Goal: Transaction & Acquisition: Purchase product/service

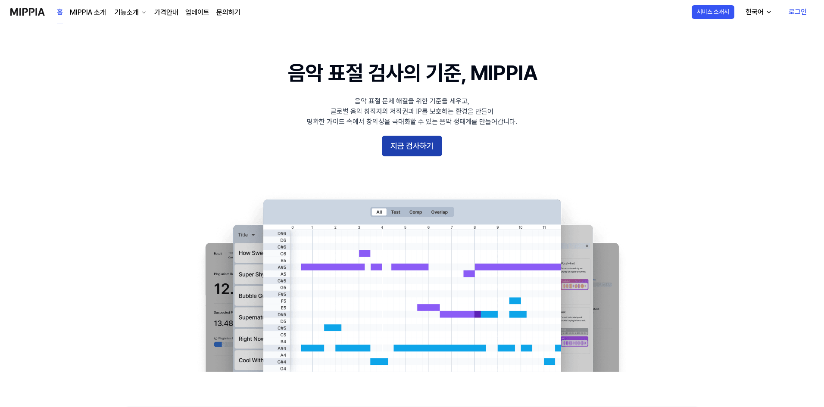
click at [402, 143] on button "지금 검사하기" at bounding box center [412, 146] width 60 height 21
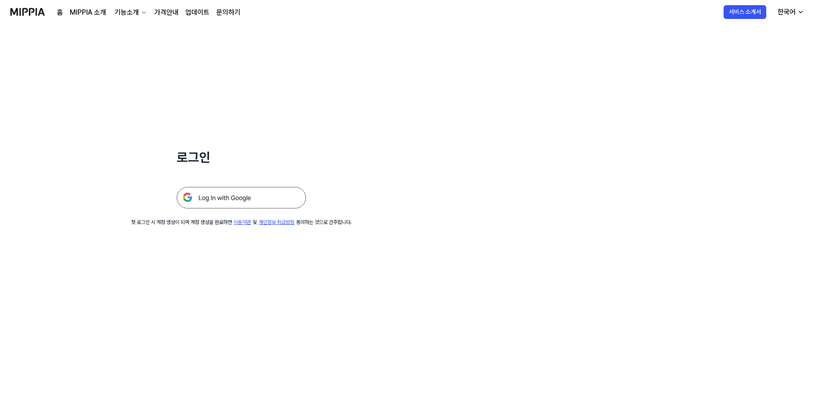
click at [219, 195] on img at bounding box center [241, 198] width 129 height 22
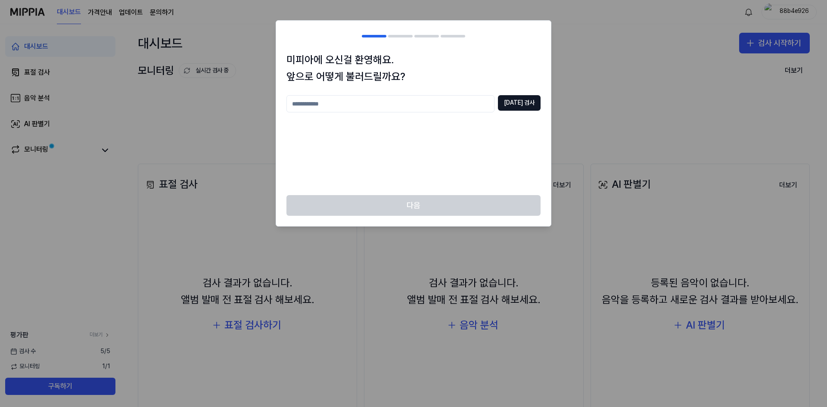
click at [364, 100] on input "text" at bounding box center [391, 103] width 208 height 17
type input "***"
click at [524, 106] on button "중복 검사" at bounding box center [519, 103] width 43 height 16
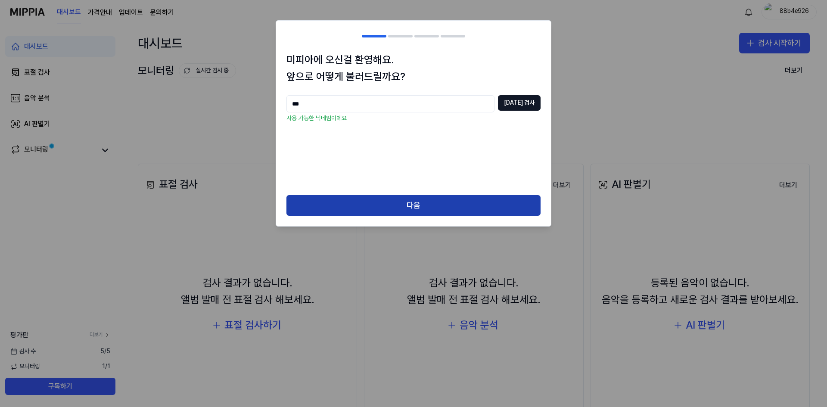
click at [413, 206] on button "다음" at bounding box center [414, 205] width 254 height 21
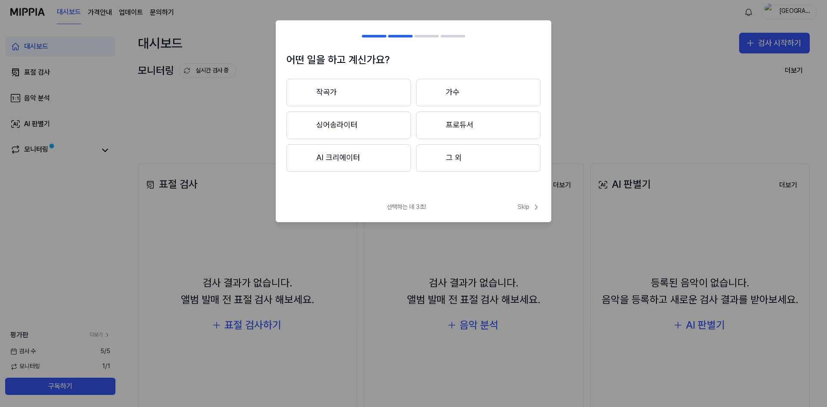
click at [340, 163] on button "AI 크리에이터" at bounding box center [349, 158] width 125 height 28
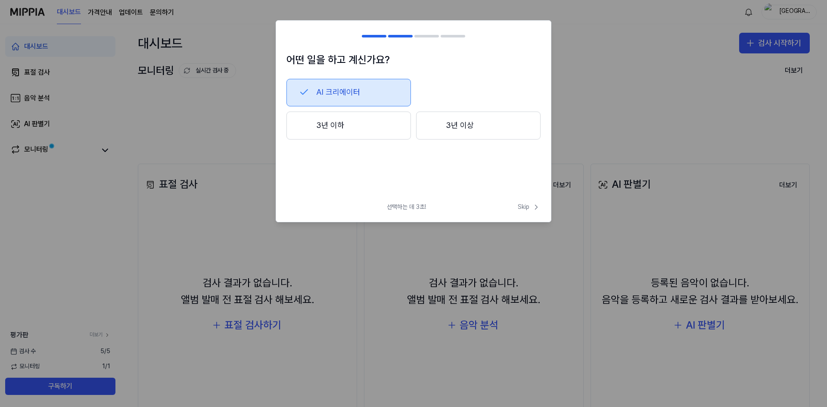
click at [346, 125] on button "3년 이하" at bounding box center [349, 126] width 125 height 28
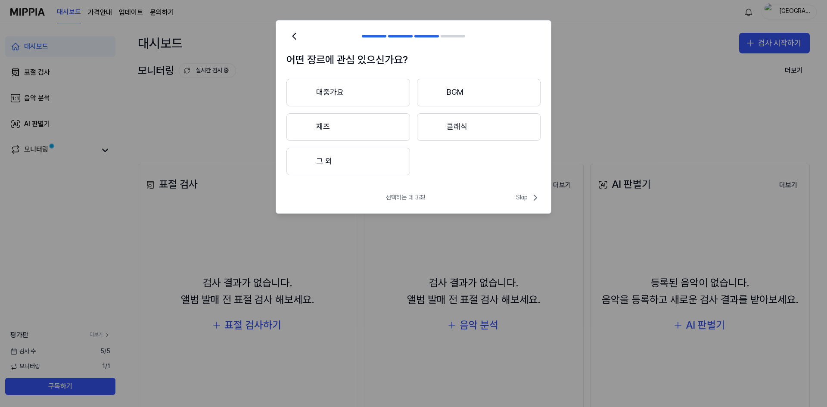
click at [373, 94] on button "대중가요" at bounding box center [349, 93] width 124 height 28
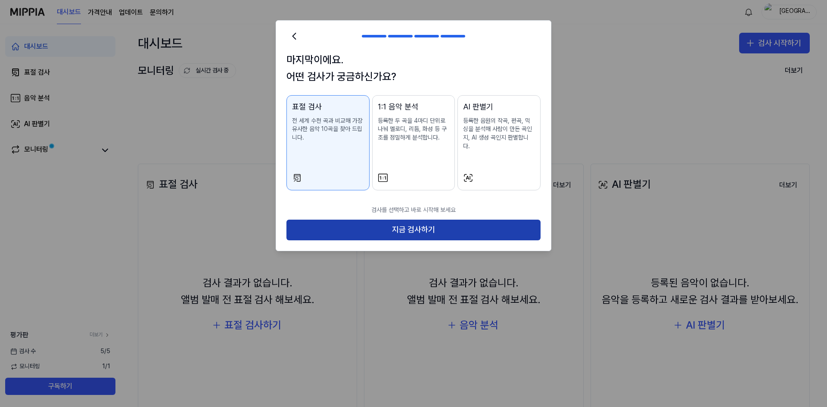
click at [436, 224] on button "지금 검사하기" at bounding box center [414, 230] width 254 height 21
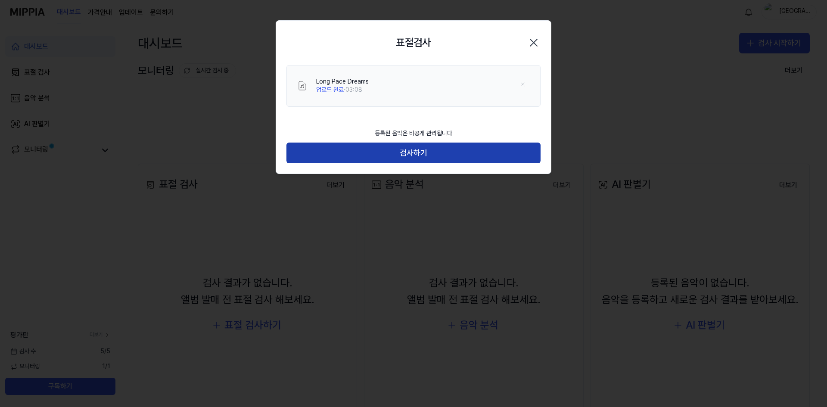
click at [457, 153] on button "검사하기" at bounding box center [414, 153] width 254 height 21
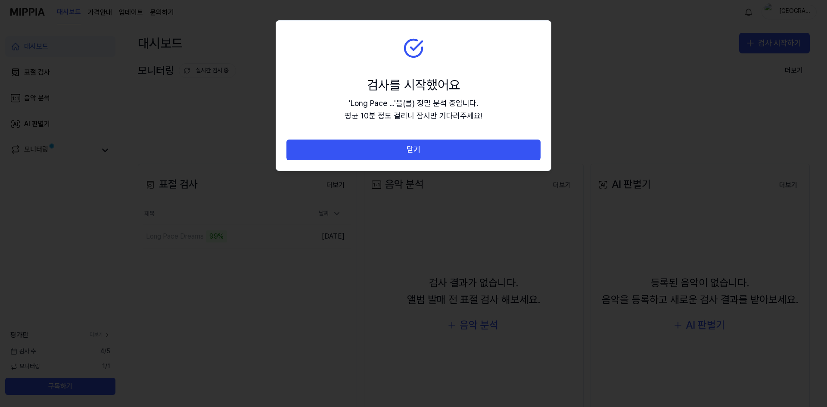
click at [397, 62] on section "검사를 시작했어요 ' Long Pace ... ' 을(를) 정밀 분석 중입니다. 평균 10분 정도 걸리니 잠시만 기다려주세요!" at bounding box center [413, 80] width 275 height 119
click at [479, 116] on div "' Long Pace ... ' 을(를) 정밀 분석 중입니다. 평균 10분 정도 걸리니 잠시만 기다려주세요!" at bounding box center [414, 109] width 138 height 25
drag, startPoint x: 415, startPoint y: 108, endPoint x: 417, endPoint y: 122, distance: 14.4
click at [417, 108] on div "' Long Pace ... ' 을(를) 정밀 분석 중입니다. 평균 10분 정도 걸리니 잠시만 기다려주세요!" at bounding box center [414, 109] width 138 height 25
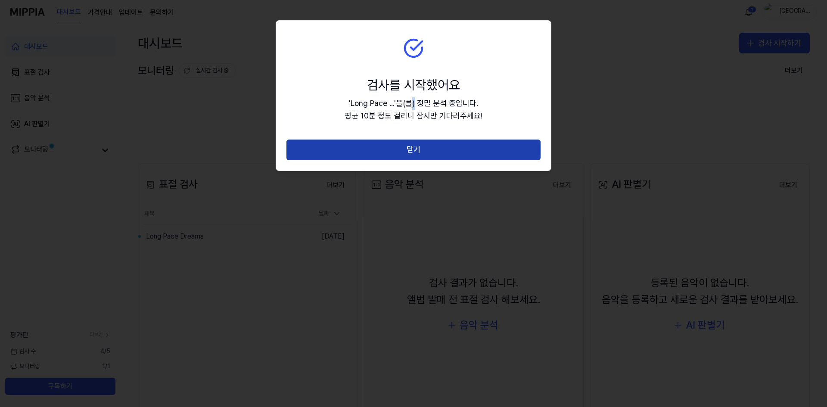
click at [416, 153] on button "닫기" at bounding box center [414, 150] width 254 height 21
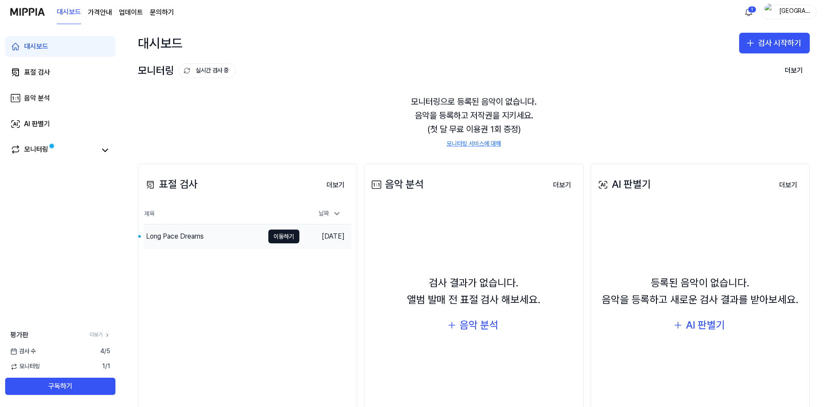
click at [174, 237] on div "Long Pace Dreams" at bounding box center [175, 236] width 58 height 10
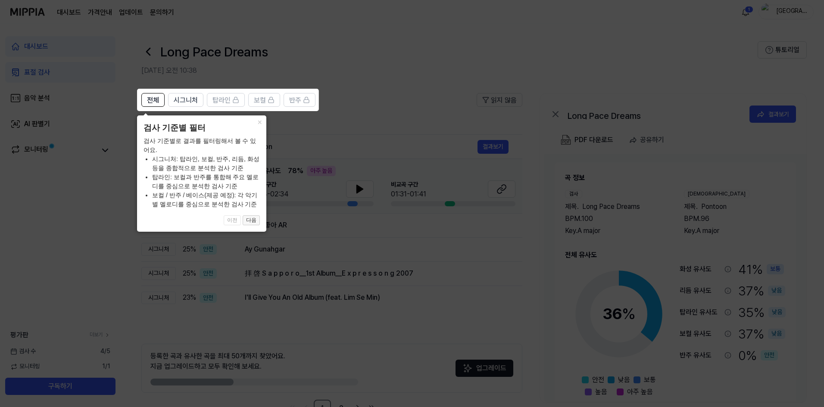
click at [259, 225] on button "다음" at bounding box center [251, 220] width 17 height 10
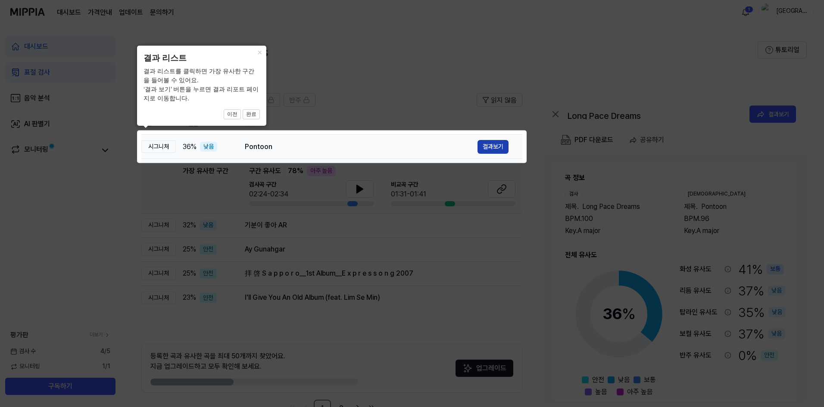
click at [499, 147] on button "결과보기" at bounding box center [492, 147] width 31 height 14
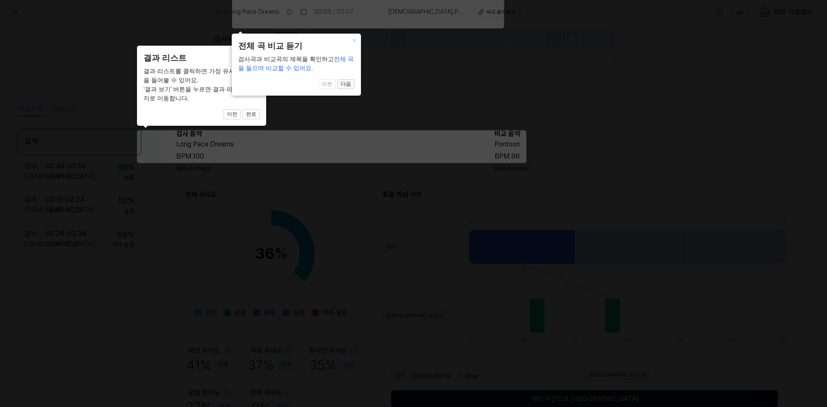
click at [352, 85] on button "다음" at bounding box center [345, 84] width 17 height 10
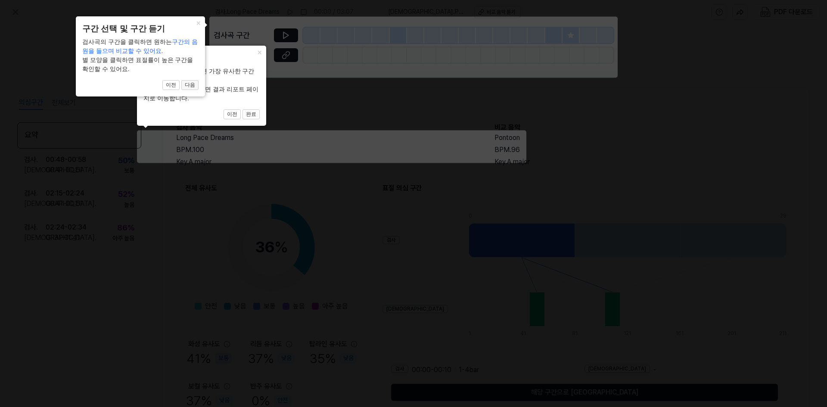
click at [191, 87] on button "다음" at bounding box center [189, 85] width 17 height 10
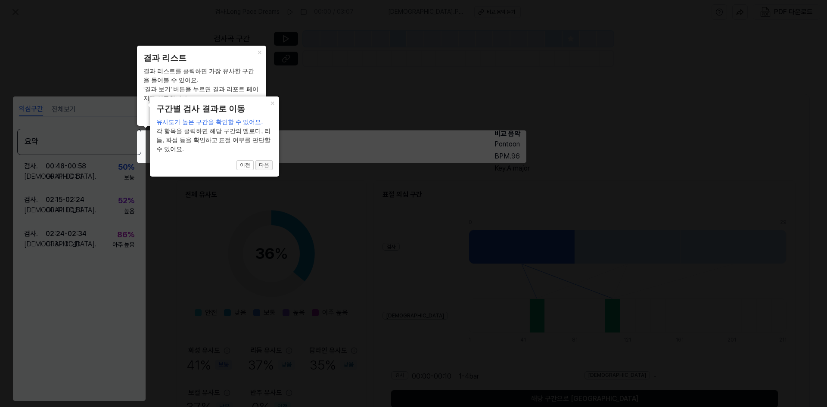
click at [264, 169] on button "다음" at bounding box center [264, 165] width 17 height 10
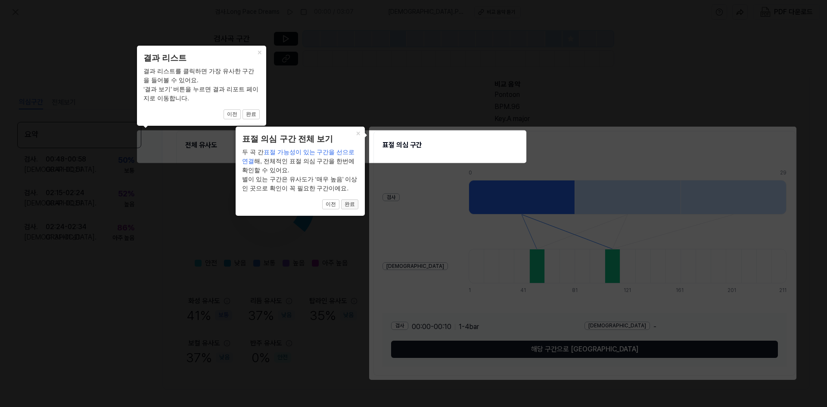
click at [353, 207] on button "완료" at bounding box center [349, 205] width 17 height 10
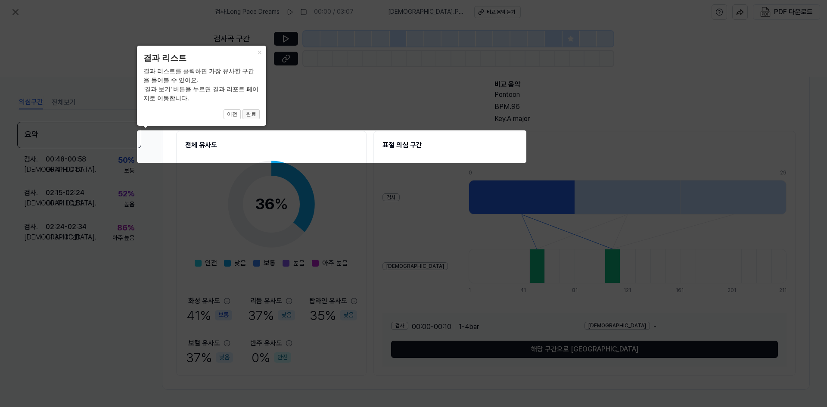
click at [256, 117] on button "완료" at bounding box center [251, 114] width 17 height 10
click at [250, 114] on button "완료" at bounding box center [251, 114] width 17 height 10
click at [187, 206] on icon at bounding box center [413, 203] width 827 height 407
click at [261, 52] on button "×" at bounding box center [260, 52] width 14 height 12
click at [223, 215] on icon at bounding box center [413, 203] width 827 height 407
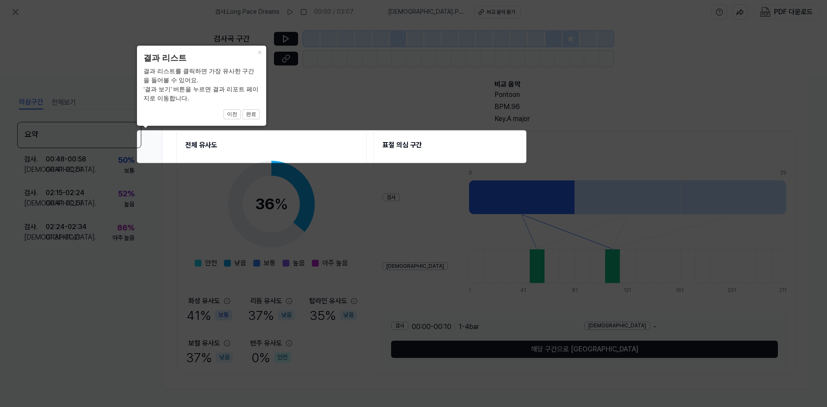
click at [384, 243] on icon at bounding box center [413, 203] width 827 height 407
click at [630, 193] on icon at bounding box center [413, 203] width 827 height 407
click at [258, 50] on button "×" at bounding box center [260, 52] width 14 height 12
click at [416, 146] on icon at bounding box center [413, 203] width 827 height 407
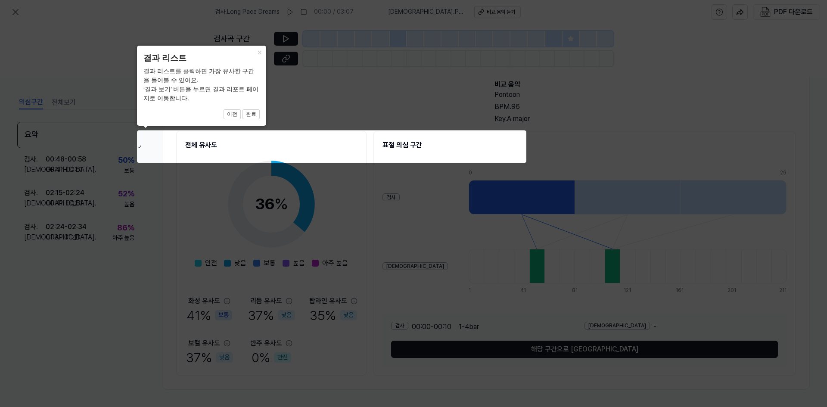
click at [510, 231] on icon at bounding box center [413, 203] width 827 height 407
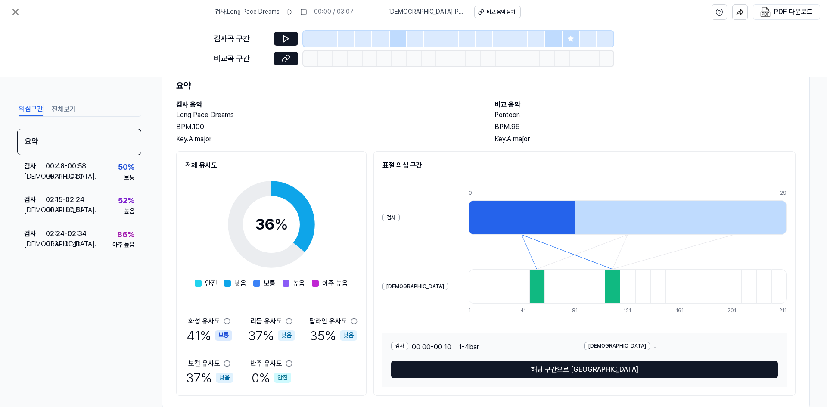
scroll to position [43, 0]
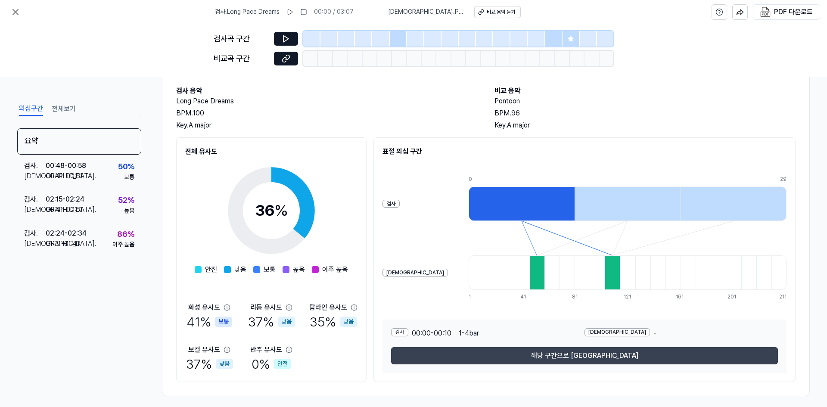
click at [582, 361] on button "해당 구간으로 이동" at bounding box center [584, 355] width 387 height 17
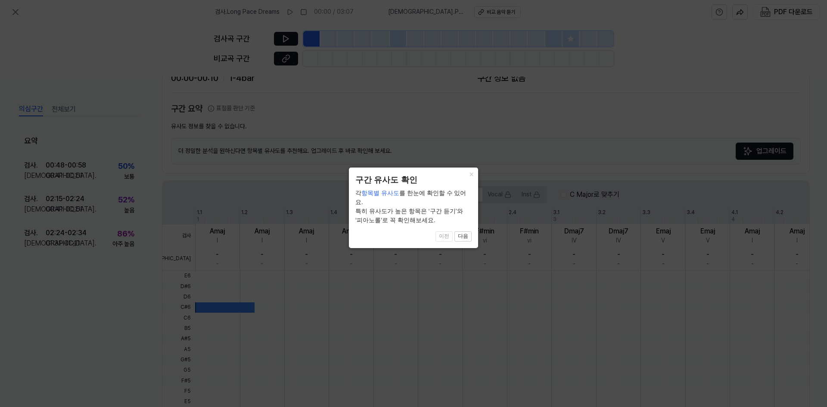
scroll to position [166, 0]
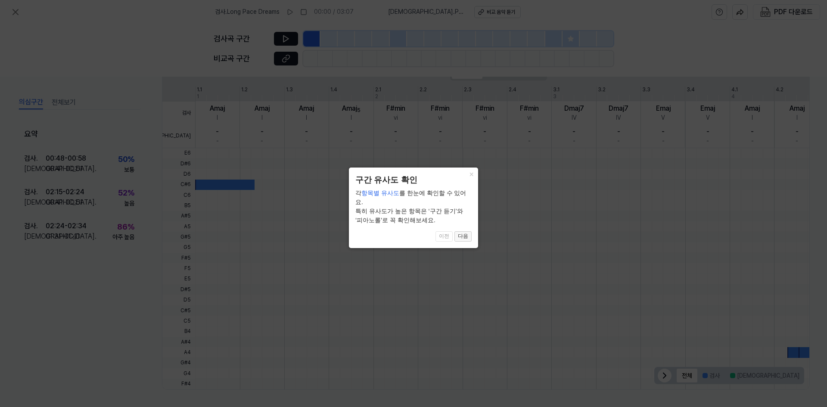
click at [466, 231] on button "다음" at bounding box center [463, 236] width 17 height 10
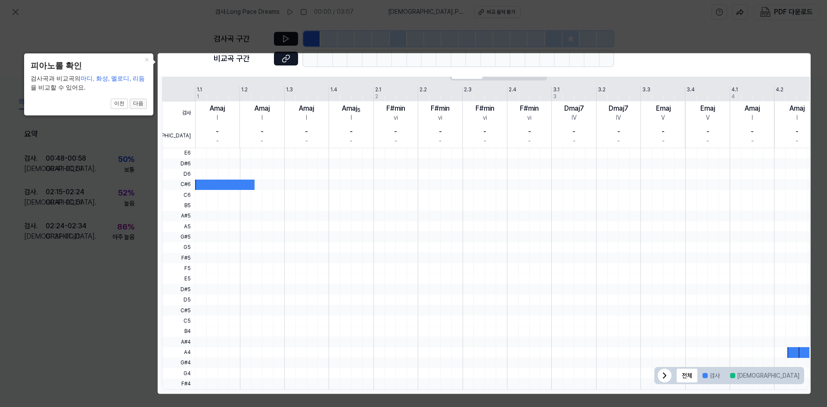
click at [137, 103] on button "다음" at bounding box center [138, 104] width 17 height 10
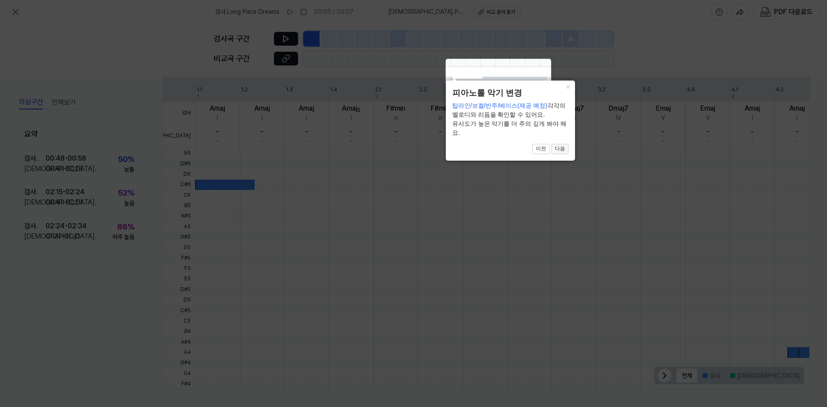
click at [562, 152] on button "다음" at bounding box center [560, 149] width 17 height 10
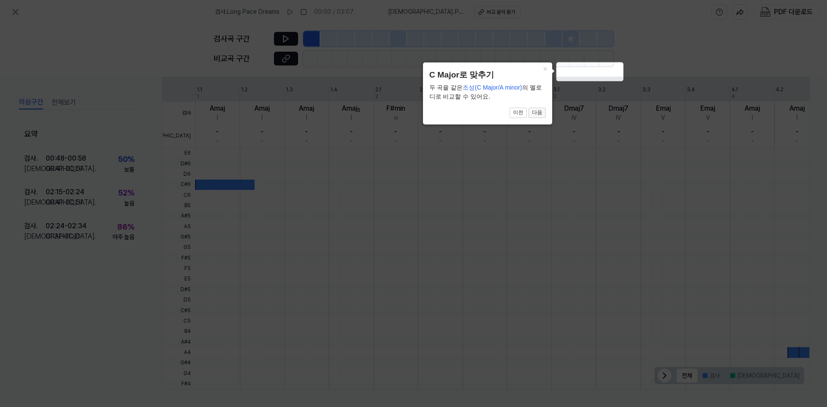
click at [541, 111] on button "다음" at bounding box center [537, 113] width 17 height 10
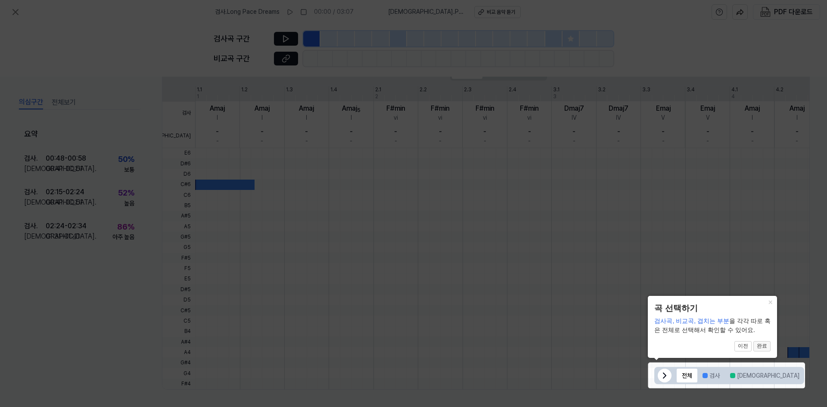
click at [766, 350] on button "완료" at bounding box center [762, 346] width 17 height 10
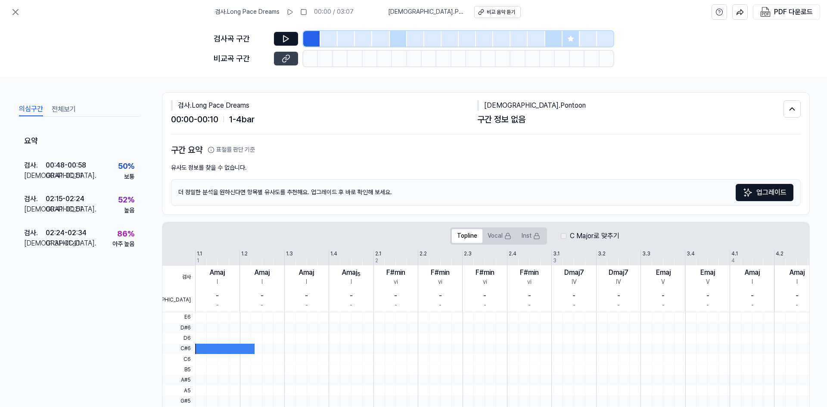
scroll to position [0, 0]
click at [285, 41] on icon at bounding box center [286, 39] width 5 height 6
click at [421, 9] on span "비교 . Pontoon" at bounding box center [426, 12] width 76 height 9
click at [487, 12] on div "비교 음악 듣기" at bounding box center [501, 12] width 28 height 7
click at [283, 35] on icon at bounding box center [286, 38] width 9 height 9
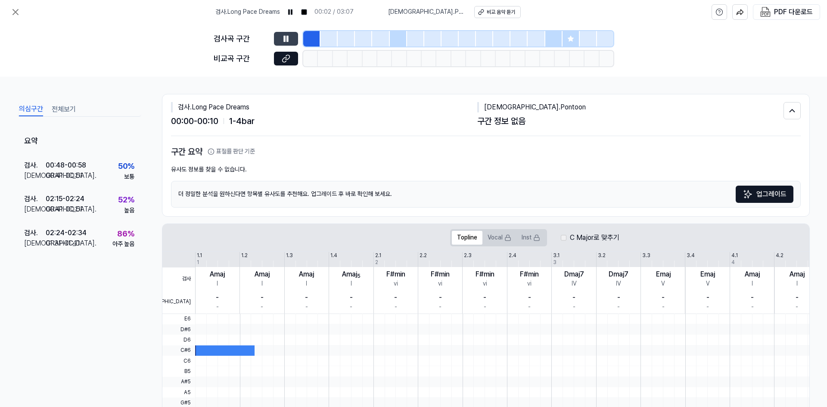
click at [283, 35] on icon at bounding box center [286, 38] width 9 height 9
click at [287, 37] on icon at bounding box center [286, 38] width 9 height 9
click at [287, 37] on icon at bounding box center [287, 39] width 1 height 6
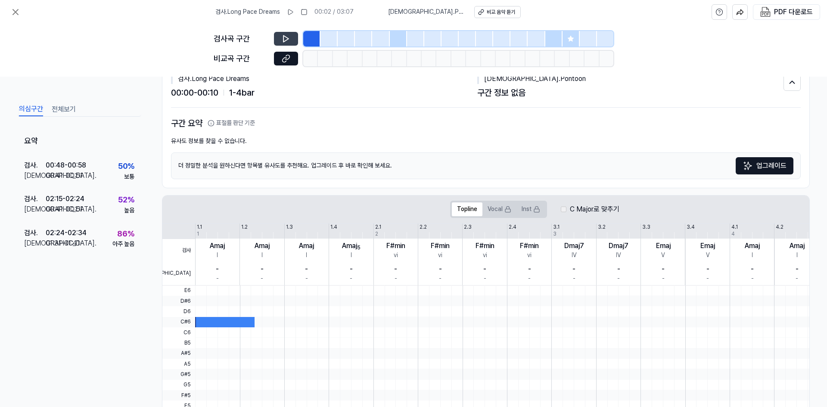
scroll to position [43, 0]
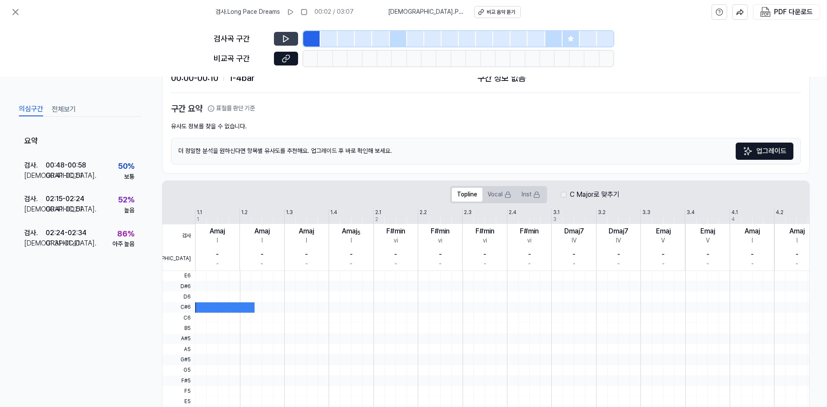
click at [215, 305] on div at bounding box center [224, 308] width 59 height 10
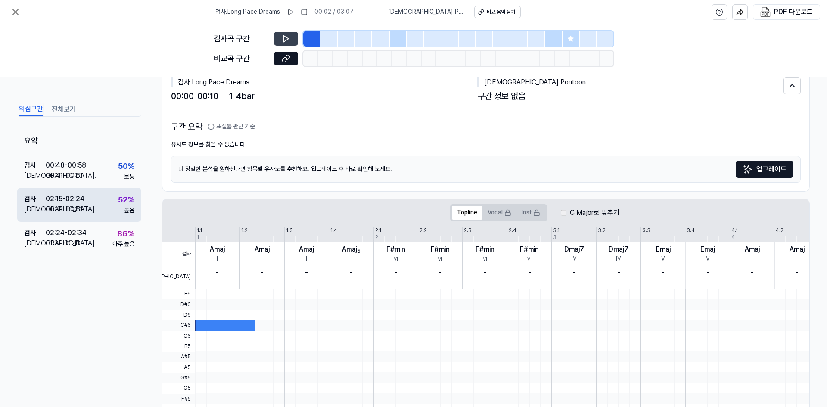
scroll to position [0, 0]
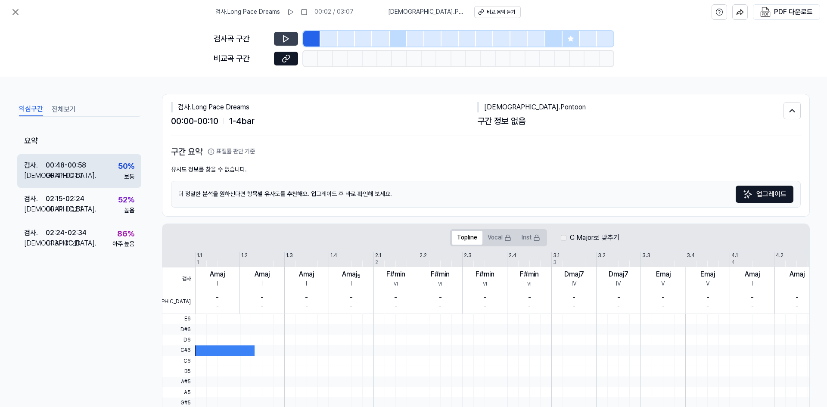
click at [87, 176] on div "검사 . 00:48 - 00:58 비교 . 00:41 - 00:51 50 % 보통" at bounding box center [79, 171] width 124 height 34
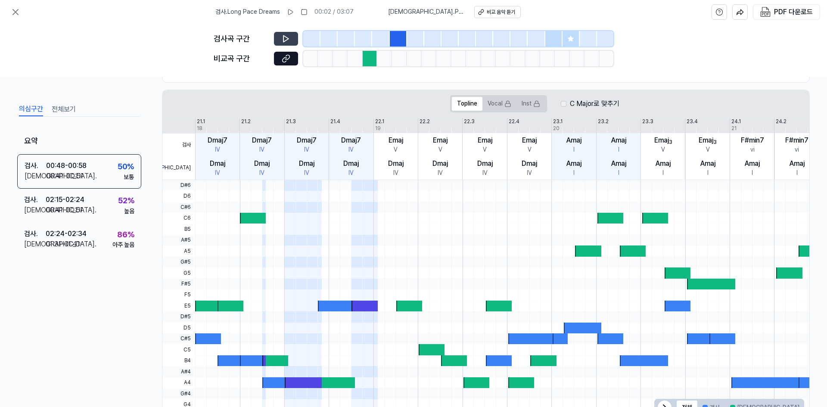
scroll to position [172, 0]
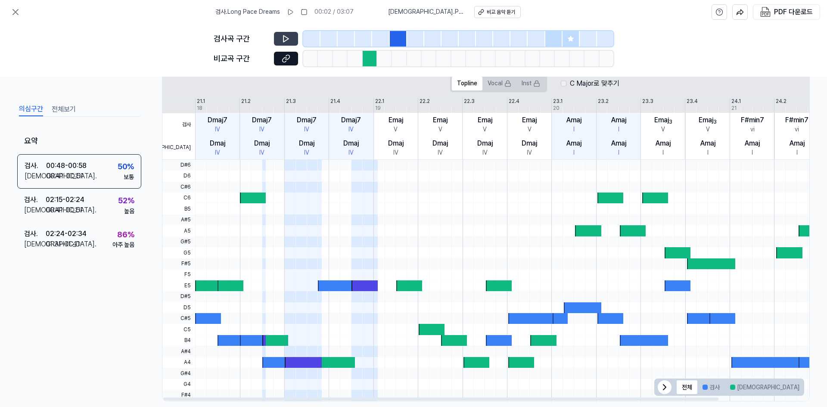
click at [333, 288] on div at bounding box center [336, 286] width 37 height 11
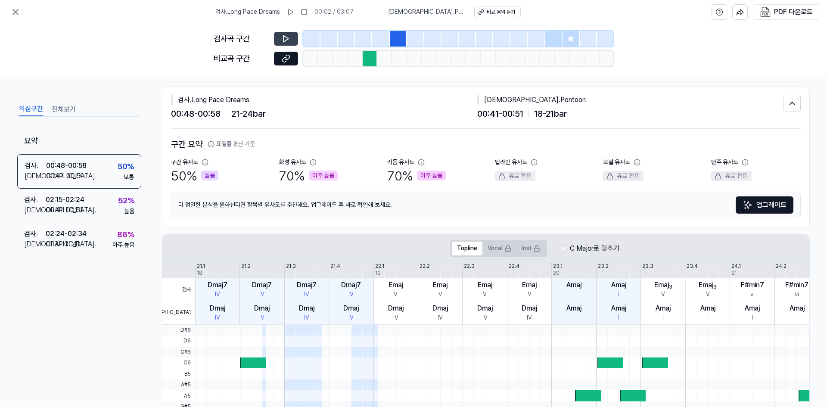
scroll to position [0, 0]
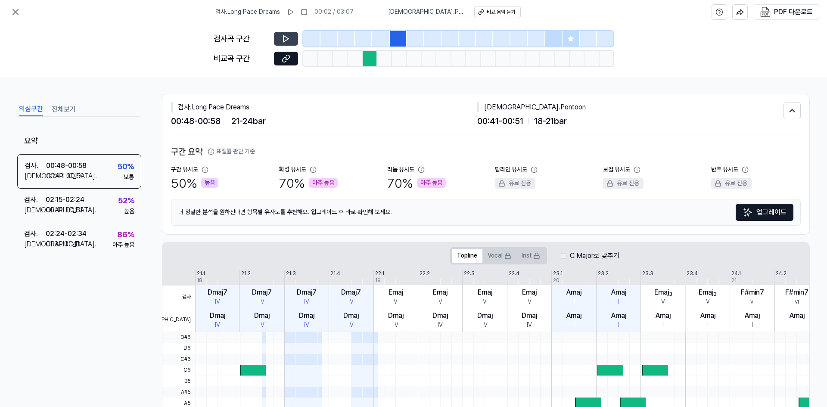
click at [367, 58] on div at bounding box center [370, 59] width 15 height 16
click at [290, 38] on icon at bounding box center [286, 38] width 9 height 9
click at [284, 40] on icon at bounding box center [286, 39] width 5 height 6
click at [284, 40] on icon at bounding box center [284, 39] width 1 height 6
click at [294, 13] on icon at bounding box center [290, 12] width 7 height 7
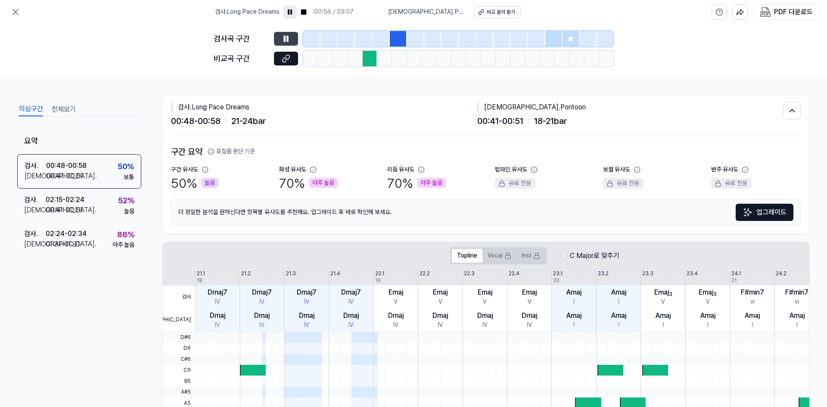
click at [292, 12] on rect at bounding box center [290, 11] width 1 height 5
click at [293, 12] on icon at bounding box center [290, 12] width 7 height 7
click at [290, 12] on rect at bounding box center [289, 11] width 1 height 5
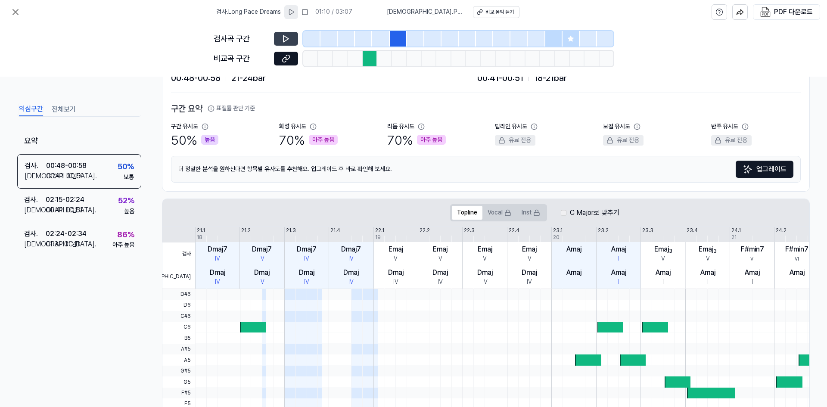
scroll to position [86, 0]
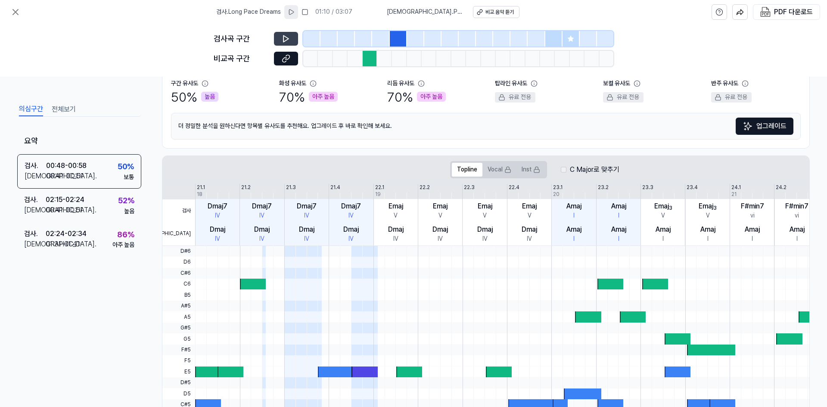
click at [393, 95] on div "70 % 아주 높음" at bounding box center [416, 97] width 59 height 18
click at [69, 242] on div "01:31 - 01:41" at bounding box center [63, 244] width 34 height 10
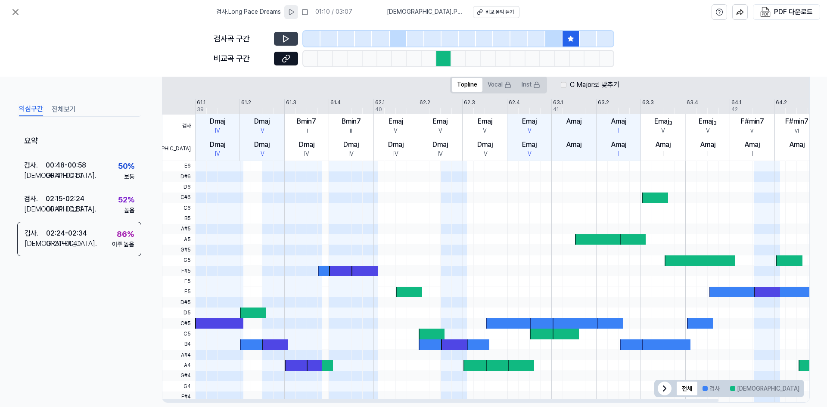
scroll to position [184, 0]
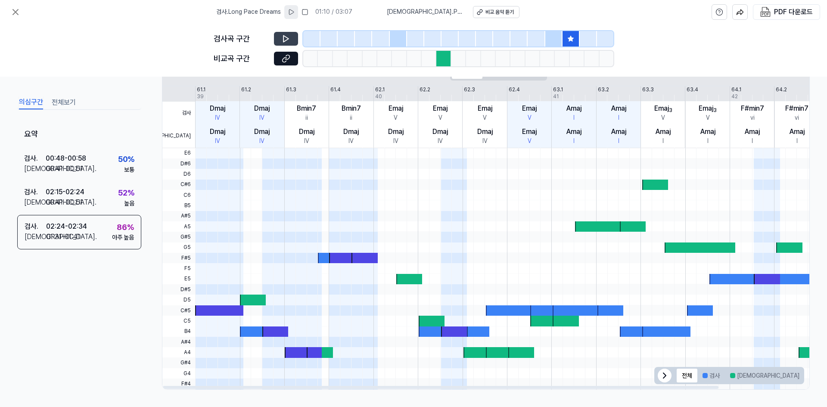
click at [214, 307] on div at bounding box center [219, 311] width 48 height 10
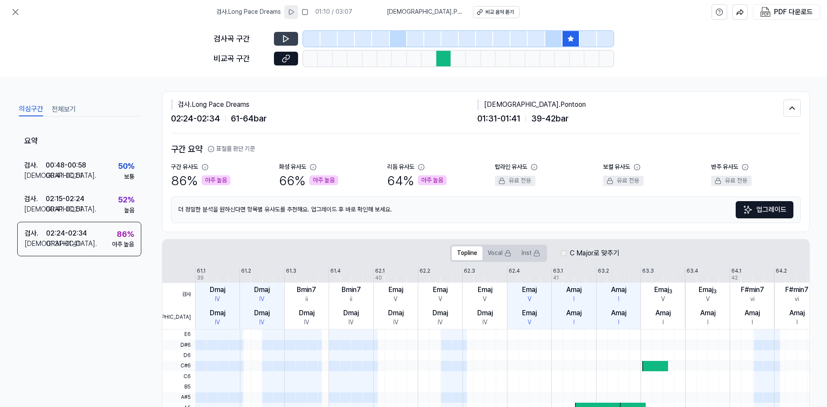
scroll to position [0, 0]
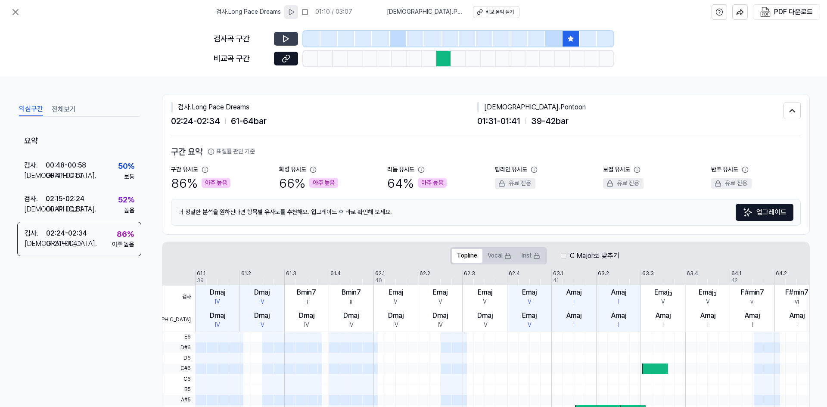
click at [291, 34] on button at bounding box center [286, 39] width 24 height 14
click at [287, 60] on icon at bounding box center [286, 58] width 9 height 9
click at [292, 40] on button at bounding box center [286, 39] width 24 height 14
click at [284, 60] on icon at bounding box center [286, 58] width 9 height 9
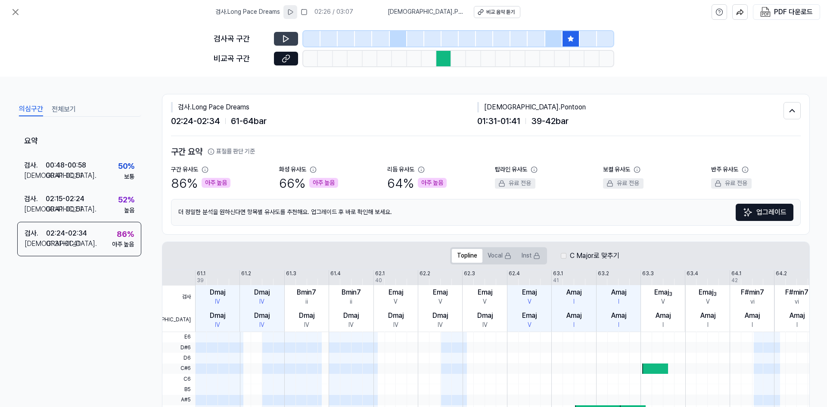
click at [285, 40] on icon at bounding box center [286, 38] width 9 height 9
click at [64, 108] on button "전체보기" at bounding box center [64, 110] width 24 height 14
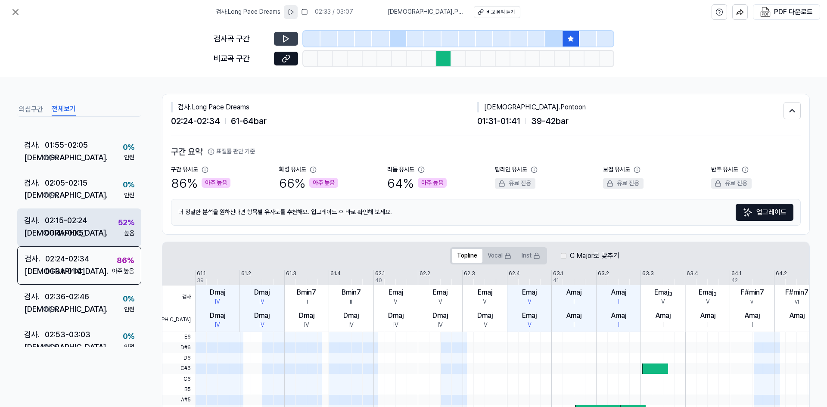
scroll to position [487, 0]
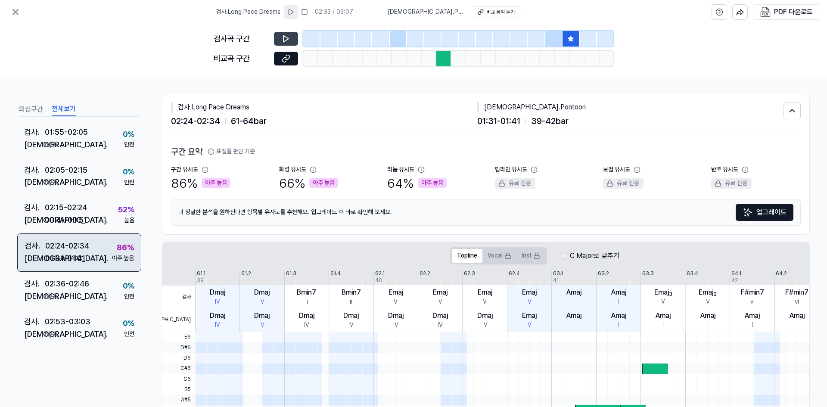
click at [77, 247] on div "02:24 - 02:34" at bounding box center [67, 246] width 44 height 12
click at [14, 11] on icon at bounding box center [15, 11] width 5 height 5
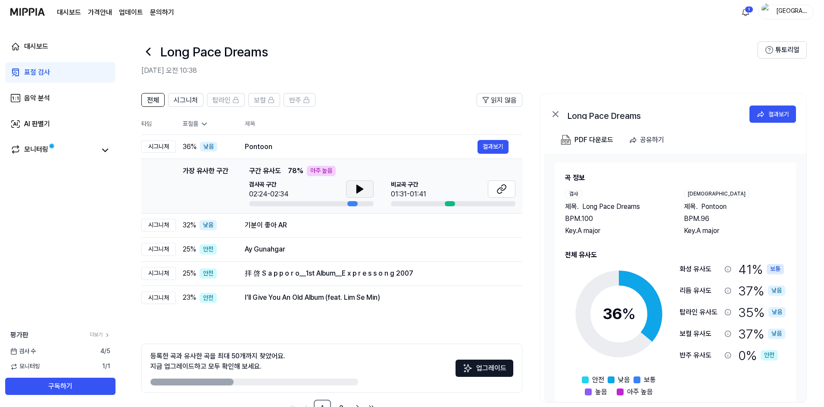
click at [359, 190] on icon at bounding box center [360, 189] width 6 height 8
click at [359, 190] on icon at bounding box center [358, 189] width 2 height 7
click at [504, 189] on icon at bounding box center [501, 189] width 10 height 10
click at [359, 191] on icon at bounding box center [360, 189] width 6 height 8
click at [503, 148] on button "결과보기" at bounding box center [492, 147] width 31 height 14
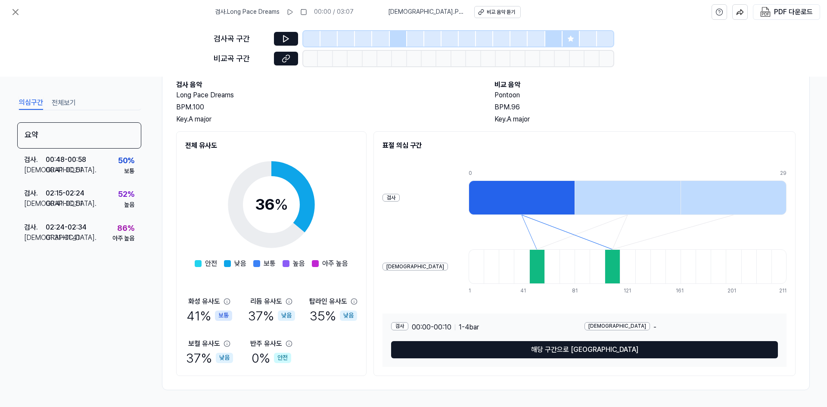
scroll to position [50, 0]
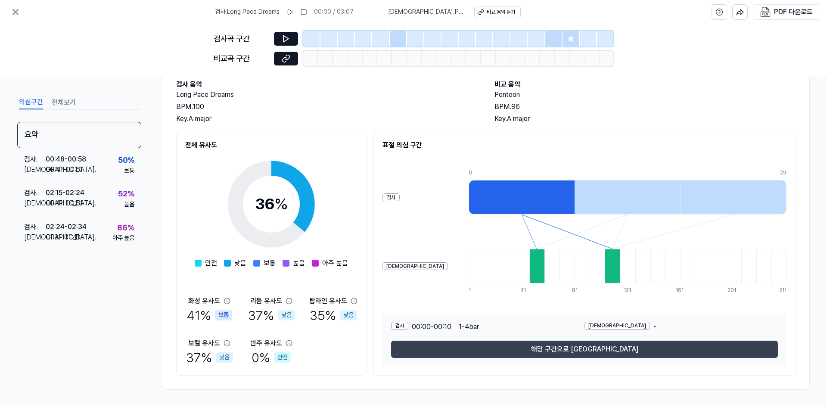
click at [572, 349] on button "해당 구간으로 이동" at bounding box center [584, 349] width 387 height 17
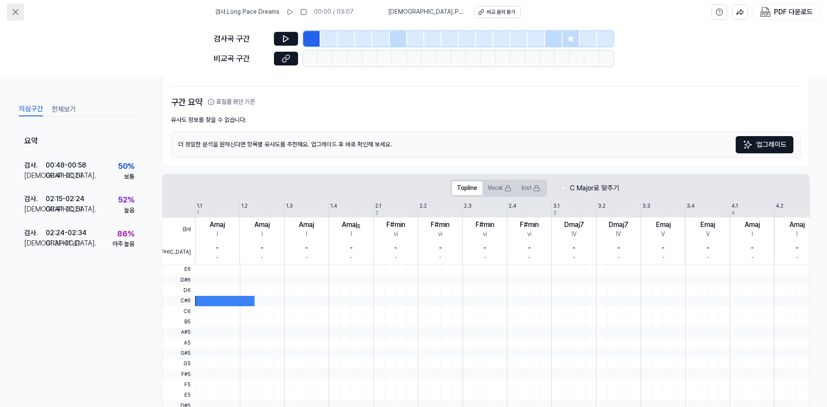
click at [15, 13] on icon at bounding box center [15, 12] width 10 height 10
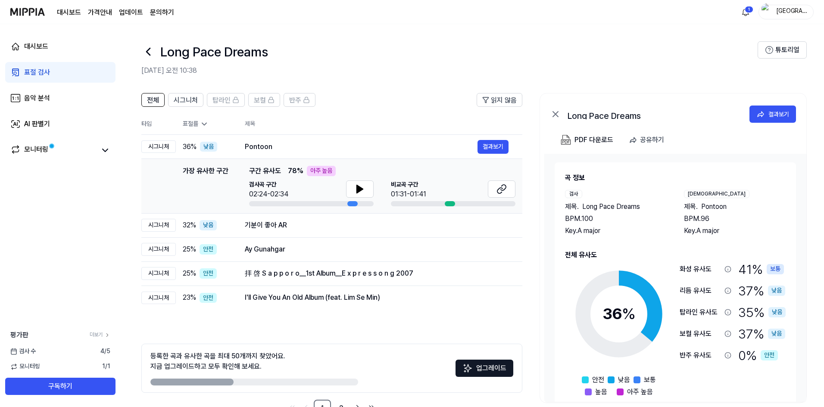
click at [37, 71] on div "표절 검사" at bounding box center [37, 72] width 26 height 10
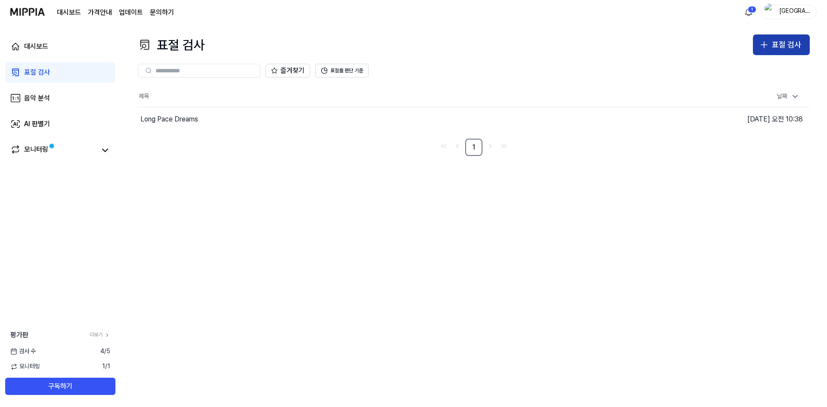
click at [778, 50] on div "표절 검사" at bounding box center [786, 45] width 29 height 12
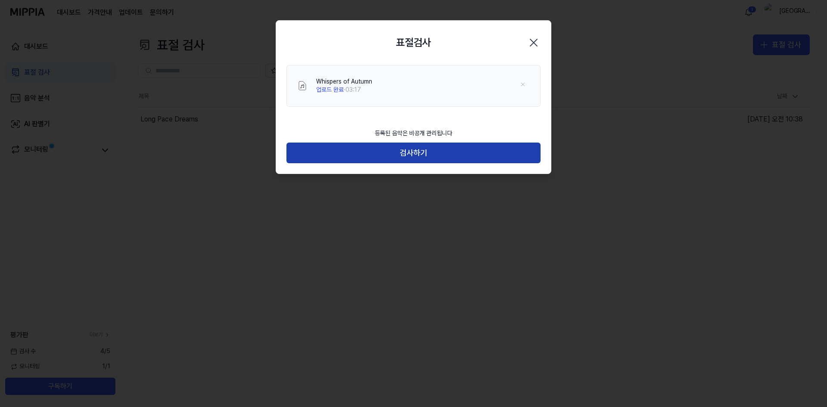
click at [422, 152] on button "검사하기" at bounding box center [414, 153] width 254 height 21
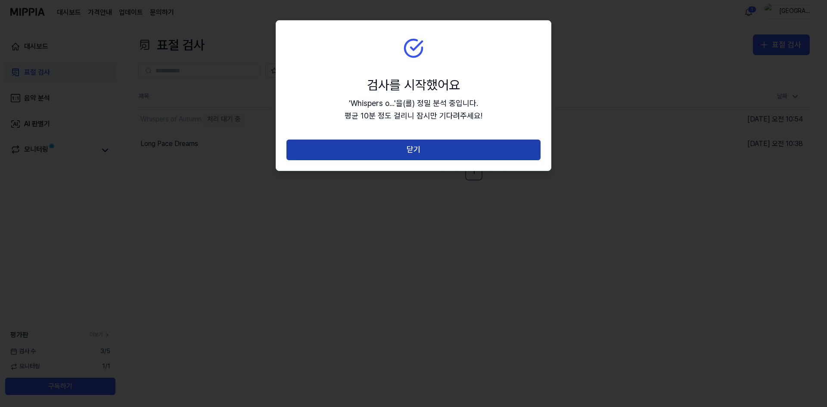
click at [416, 150] on button "닫기" at bounding box center [414, 150] width 254 height 21
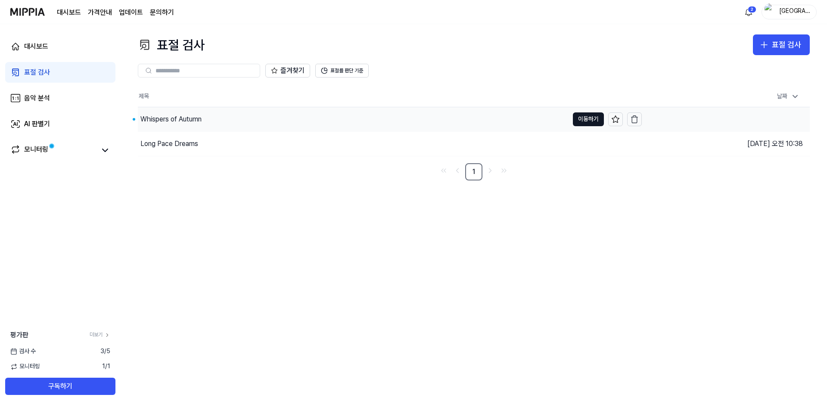
click at [178, 119] on div "Whispers of Autumn" at bounding box center [170, 119] width 61 height 10
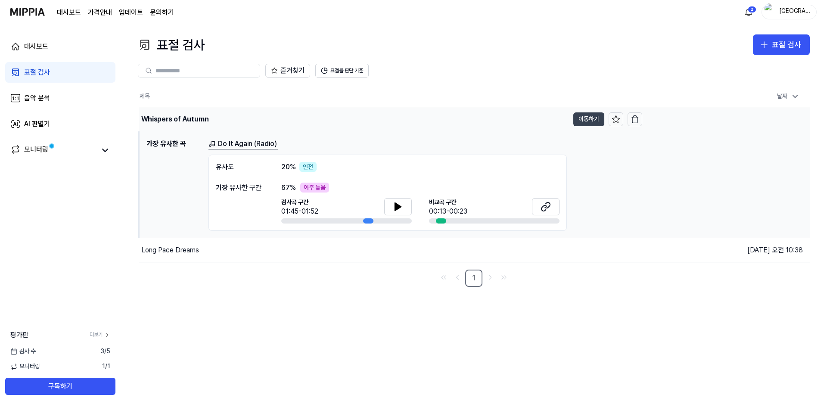
click at [585, 119] on button "이동하기" at bounding box center [589, 119] width 31 height 14
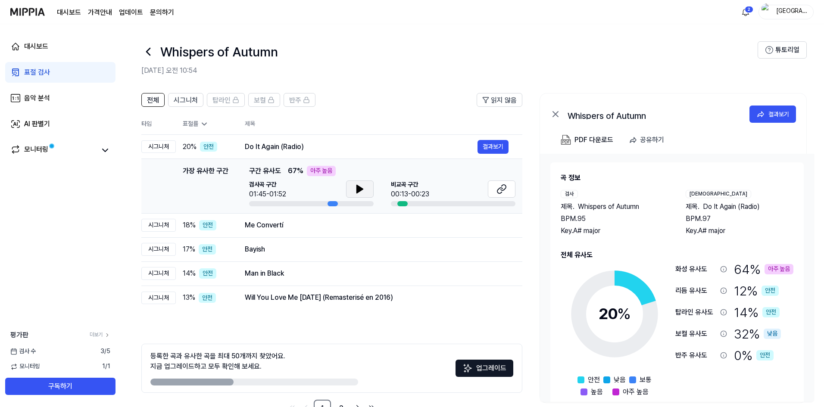
click at [365, 187] on button at bounding box center [360, 189] width 28 height 17
click at [365, 186] on button at bounding box center [360, 189] width 28 height 17
click at [511, 189] on button at bounding box center [502, 189] width 28 height 17
drag, startPoint x: 384, startPoint y: 146, endPoint x: 457, endPoint y: 143, distance: 72.9
click at [384, 146] on div "Do It Again (Radio)" at bounding box center [361, 147] width 233 height 10
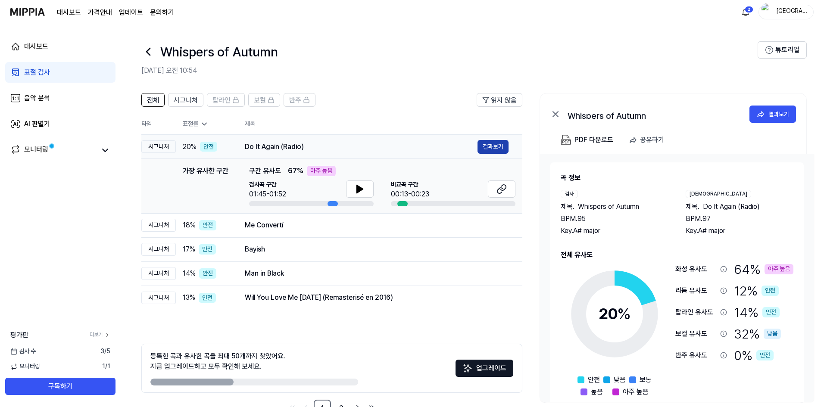
click at [493, 150] on button "결과보기" at bounding box center [492, 147] width 31 height 14
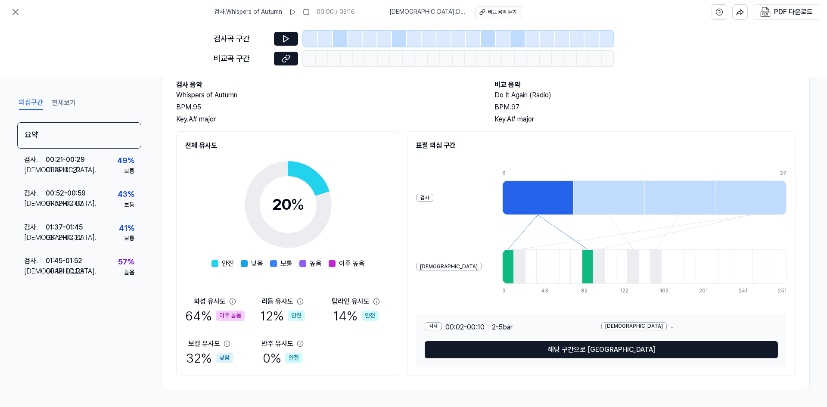
scroll to position [50, 0]
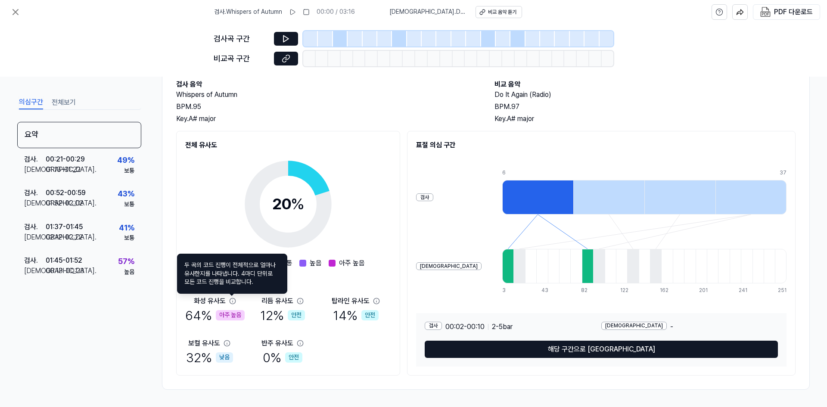
click at [233, 301] on icon at bounding box center [232, 301] width 7 height 7
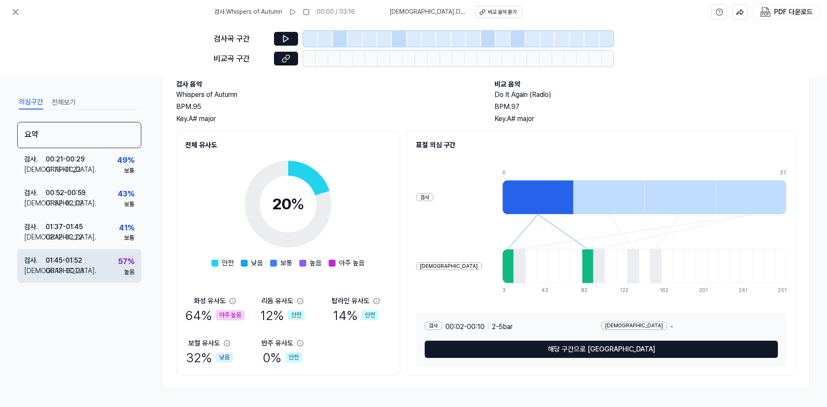
click at [61, 266] on div "00:13 - 00:23" at bounding box center [65, 271] width 39 height 10
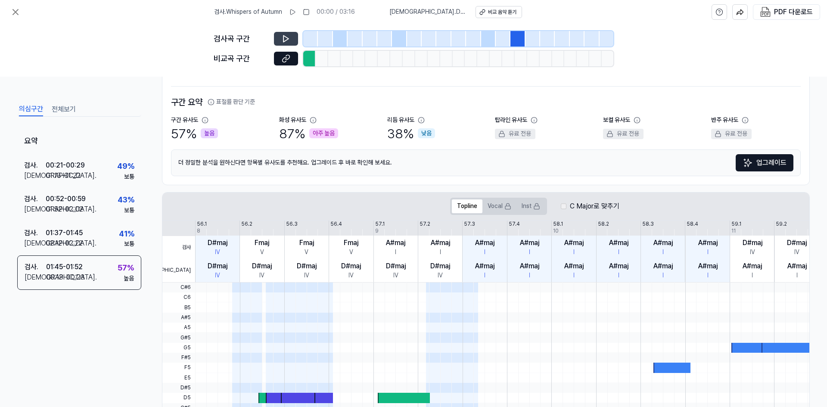
click at [281, 36] on button at bounding box center [286, 39] width 24 height 14
drag, startPoint x: 287, startPoint y: 38, endPoint x: 259, endPoint y: 34, distance: 27.6
click at [284, 56] on icon at bounding box center [286, 58] width 9 height 9
click at [289, 32] on button at bounding box center [286, 39] width 24 height 14
click at [78, 110] on div "의심구간 전체보기" at bounding box center [79, 109] width 124 height 16
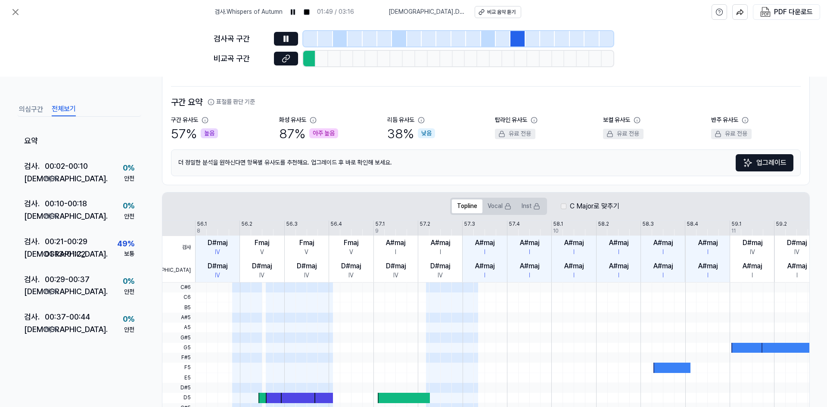
click at [59, 110] on button "전체보기" at bounding box center [64, 110] width 24 height 14
click at [13, 15] on icon at bounding box center [15, 11] width 5 height 5
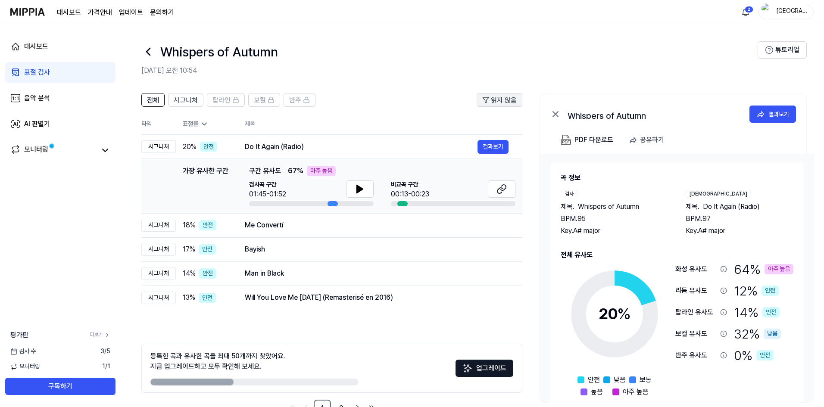
click at [504, 104] on span "읽지 않음" at bounding box center [504, 100] width 26 height 10
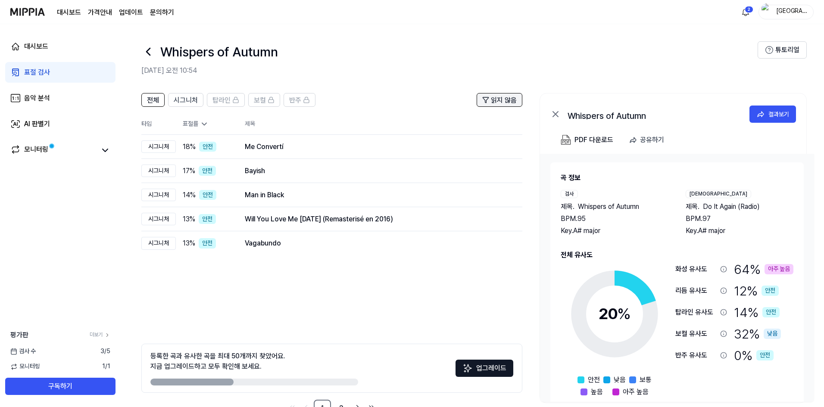
click at [500, 100] on span "읽지 않음" at bounding box center [504, 100] width 26 height 10
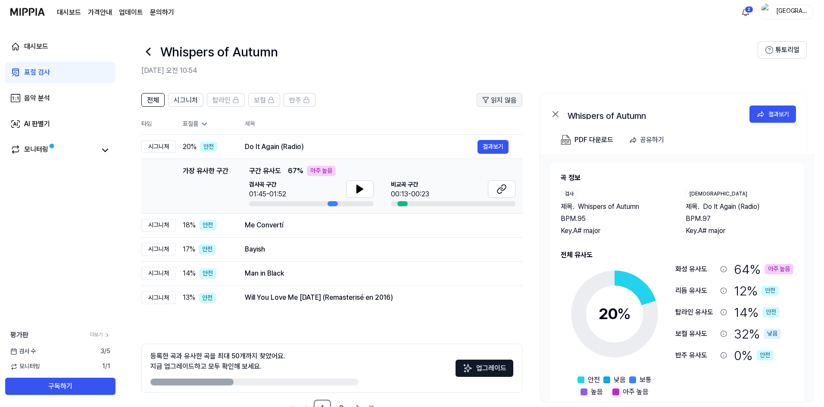
click at [500, 100] on span "읽지 않음" at bounding box center [504, 100] width 26 height 10
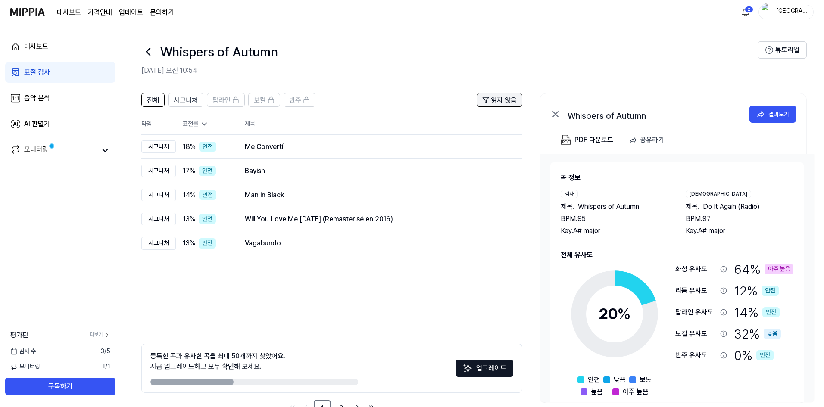
click at [499, 100] on span "읽지 않음" at bounding box center [504, 100] width 26 height 10
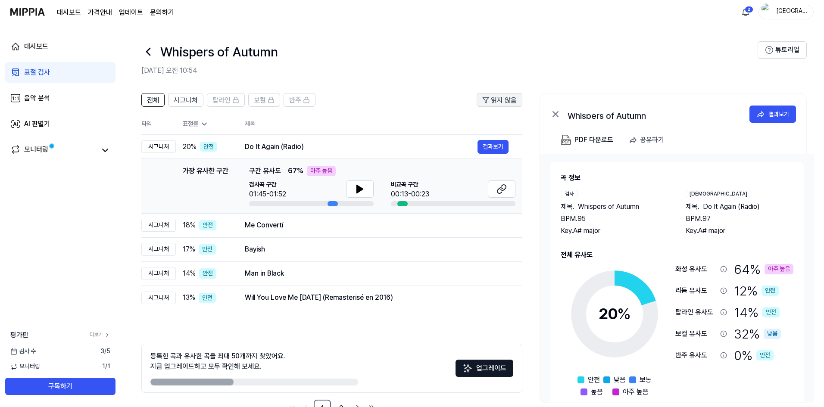
click at [499, 100] on span "읽지 않음" at bounding box center [504, 100] width 26 height 10
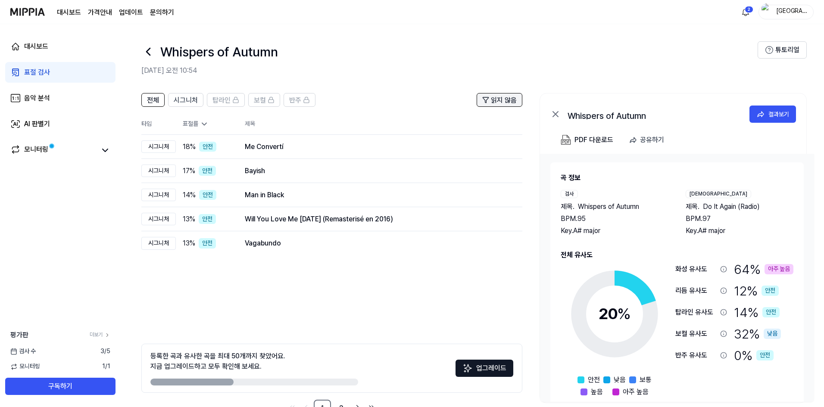
click at [498, 99] on span "읽지 않음" at bounding box center [504, 100] width 26 height 10
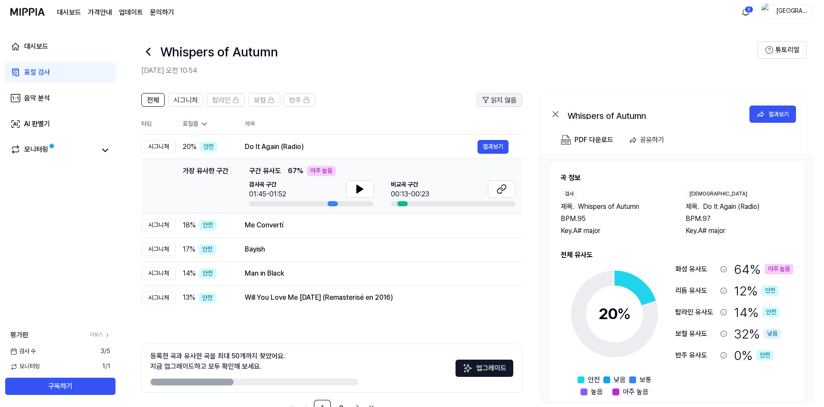
click at [498, 99] on span "읽지 않음" at bounding box center [504, 100] width 26 height 10
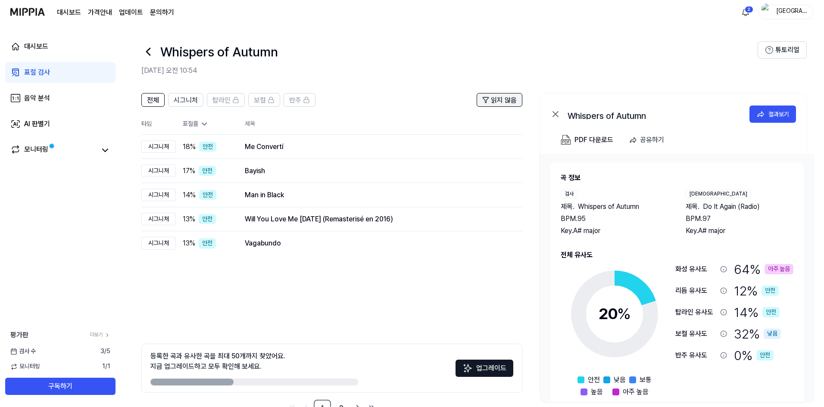
click at [498, 99] on span "읽지 않음" at bounding box center [504, 100] width 26 height 10
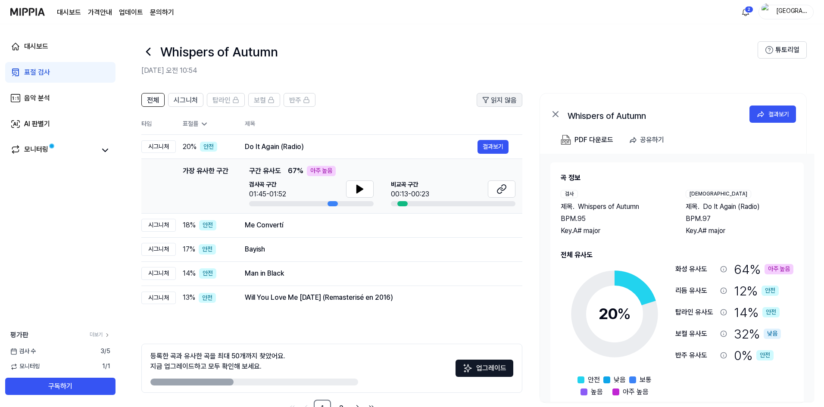
click at [498, 99] on span "읽지 않음" at bounding box center [504, 100] width 26 height 10
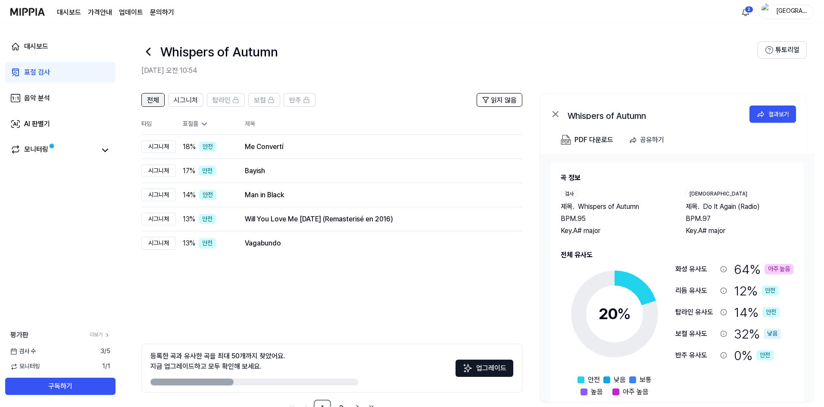
click at [155, 99] on span "전체" at bounding box center [153, 100] width 12 height 10
click at [182, 104] on span "시그니처" at bounding box center [186, 100] width 24 height 10
click at [147, 98] on span "전체" at bounding box center [153, 100] width 12 height 10
click at [499, 148] on button "결과보기" at bounding box center [492, 147] width 31 height 14
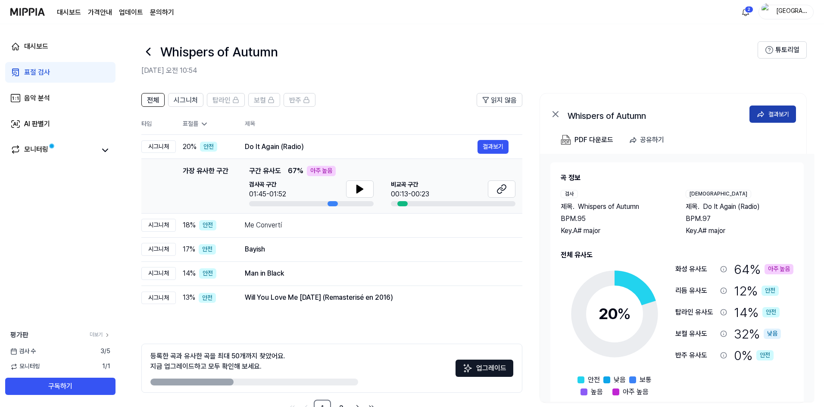
click at [790, 117] on button "결과보기" at bounding box center [772, 114] width 47 height 17
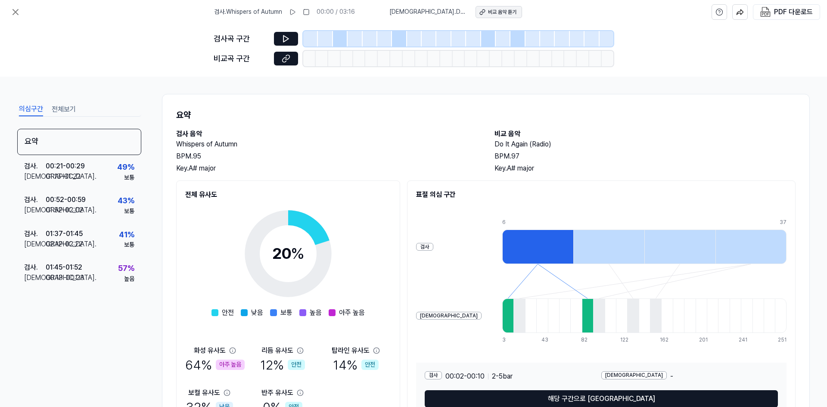
click at [488, 12] on div "비교 음악 듣기" at bounding box center [502, 12] width 28 height 7
click at [286, 39] on icon at bounding box center [286, 38] width 9 height 9
click at [287, 39] on icon at bounding box center [286, 38] width 9 height 9
click at [296, 12] on icon at bounding box center [292, 12] width 7 height 7
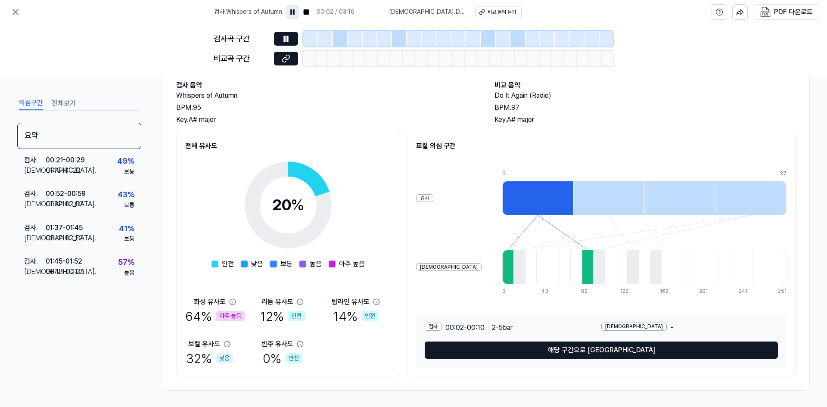
scroll to position [50, 0]
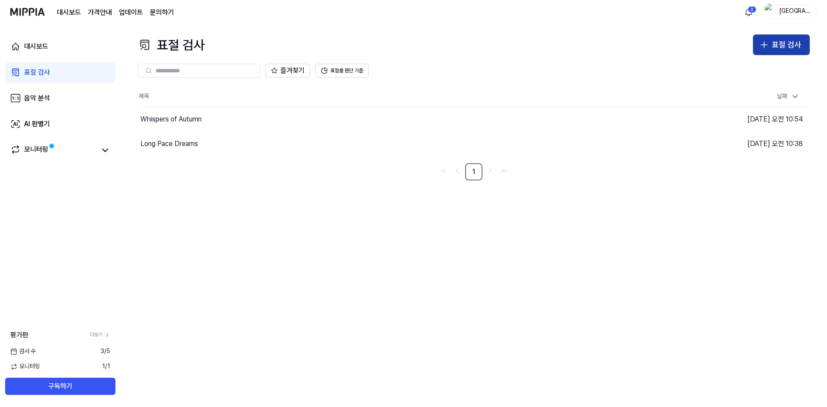
click at [765, 46] on icon "button" at bounding box center [764, 45] width 10 height 10
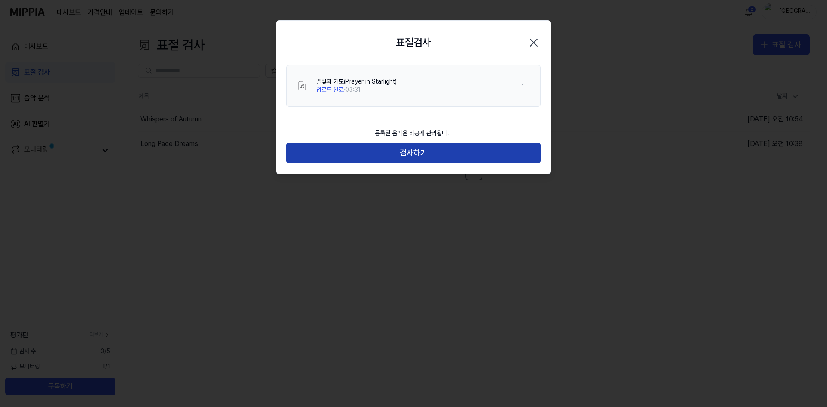
click at [422, 149] on button "검사하기" at bounding box center [414, 153] width 254 height 21
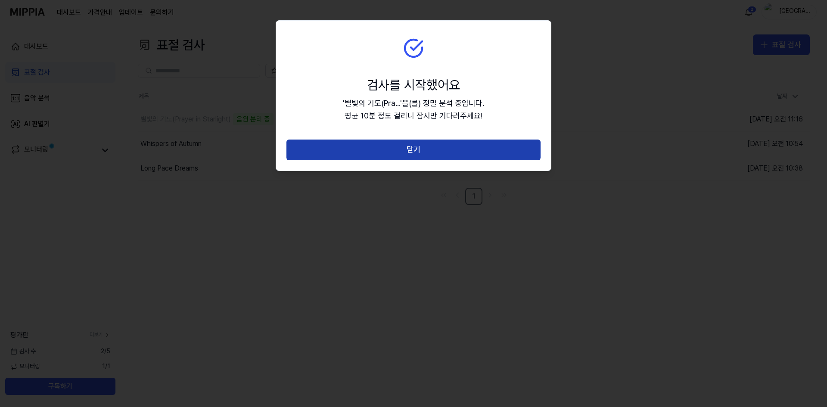
click at [361, 156] on button "닫기" at bounding box center [414, 150] width 254 height 21
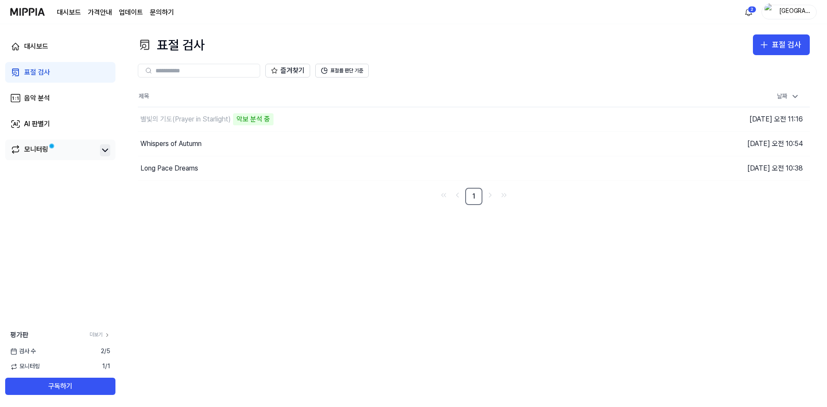
click at [103, 153] on icon at bounding box center [105, 150] width 10 height 10
click at [31, 148] on div "모니터링" at bounding box center [36, 150] width 24 height 12
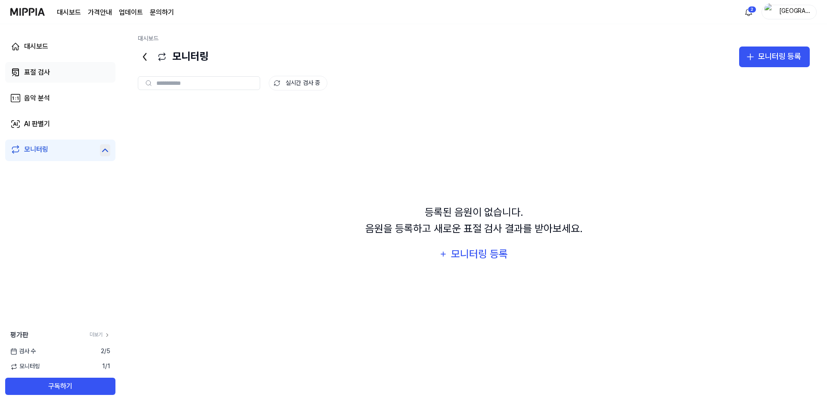
click at [37, 72] on div "표절 검사" at bounding box center [37, 72] width 26 height 10
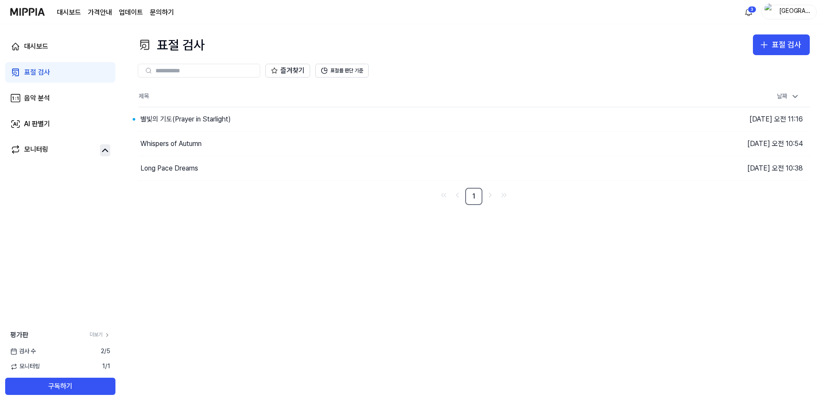
drag, startPoint x: 438, startPoint y: 351, endPoint x: 353, endPoint y: 294, distance: 102.8
click at [438, 349] on div "표절 검사 표절 검사 표절 검사 음악 분석 AI 판별기 즐겨찾기 표절률 판단 기준 제목 날짜 별빛의 기도(Prayer in Starlight)…" at bounding box center [474, 215] width 707 height 383
click at [206, 120] on div "별빛의 기도(Prayer in Starlight)" at bounding box center [185, 119] width 90 height 10
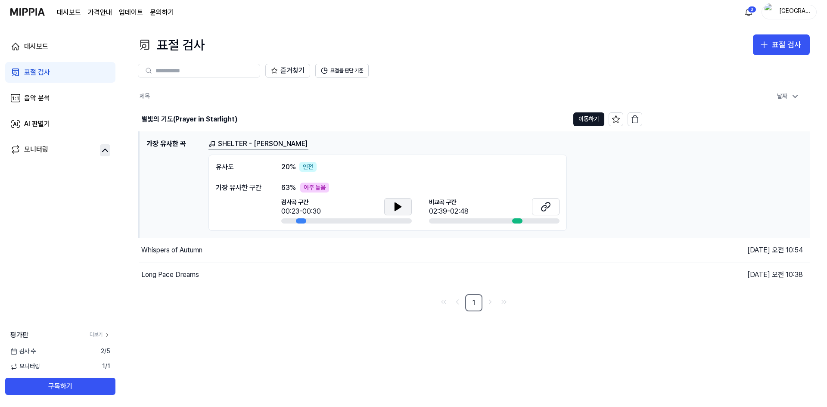
click at [401, 212] on button at bounding box center [398, 206] width 28 height 17
click at [391, 209] on button at bounding box center [398, 206] width 28 height 17
click at [547, 206] on icon at bounding box center [546, 207] width 10 height 10
click at [403, 203] on icon at bounding box center [398, 207] width 10 height 10
click at [585, 113] on button "이동하기" at bounding box center [589, 119] width 31 height 14
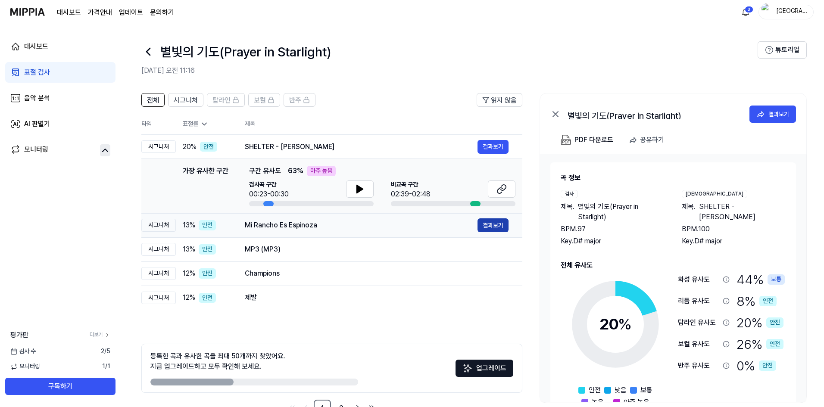
click at [489, 225] on button "결과보기" at bounding box center [492, 225] width 31 height 14
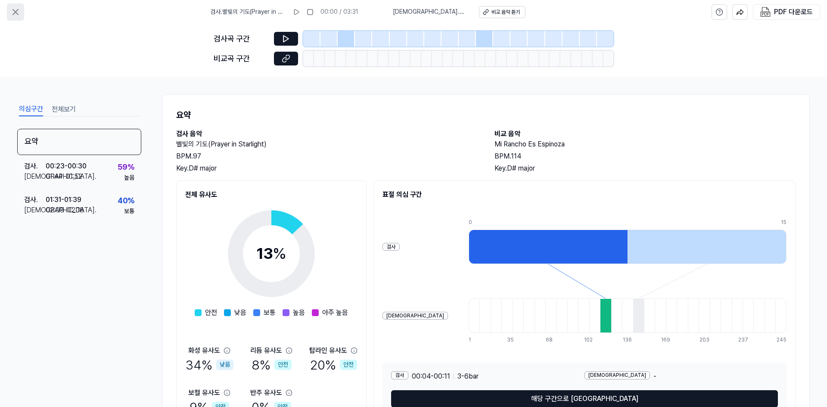
click at [12, 9] on icon at bounding box center [15, 12] width 10 height 10
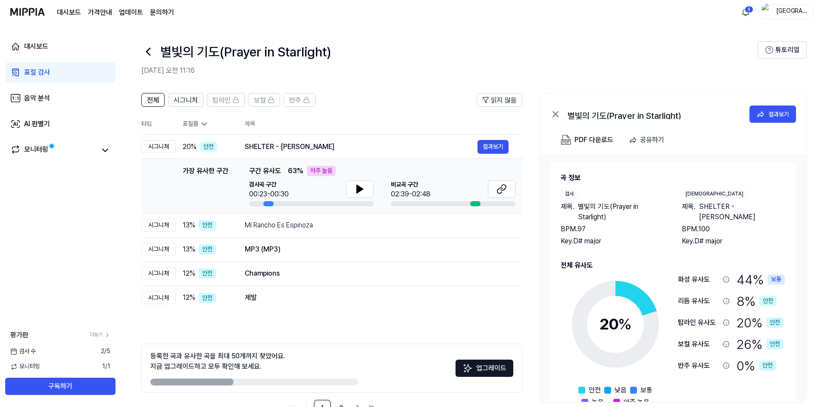
click at [205, 125] on icon at bounding box center [204, 124] width 4 height 2
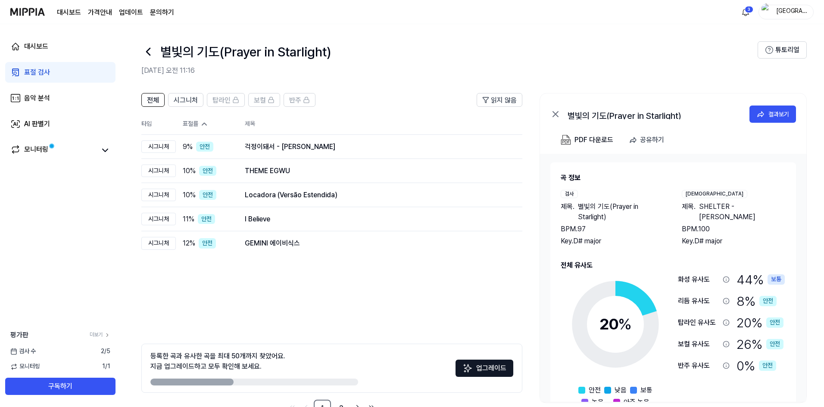
click at [205, 125] on icon at bounding box center [204, 124] width 9 height 9
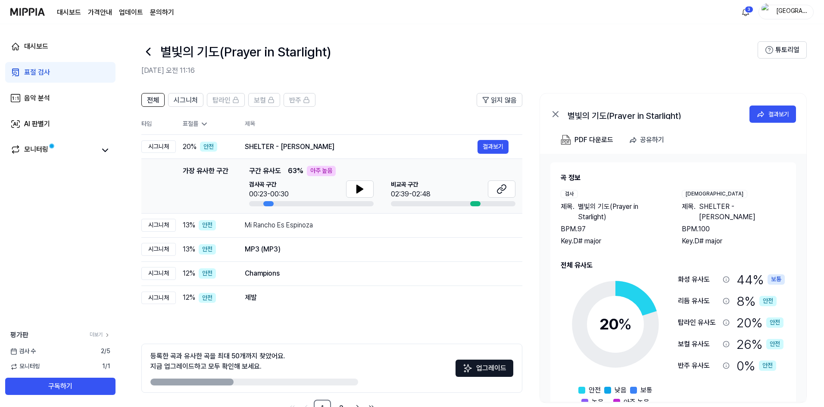
click at [205, 125] on icon at bounding box center [204, 124] width 4 height 2
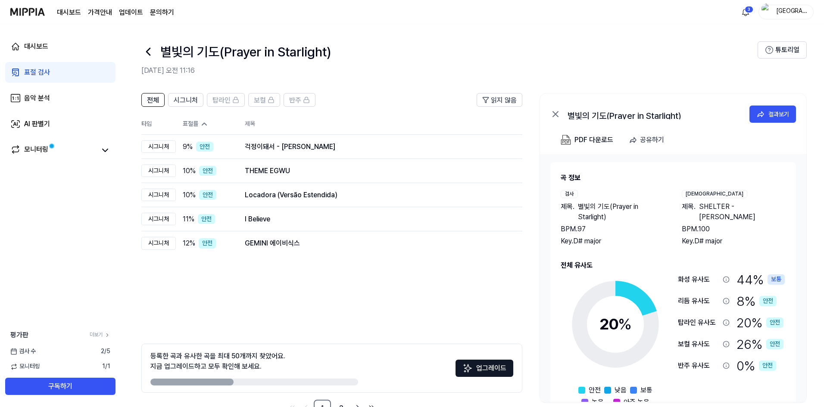
click at [205, 125] on icon at bounding box center [204, 124] width 9 height 9
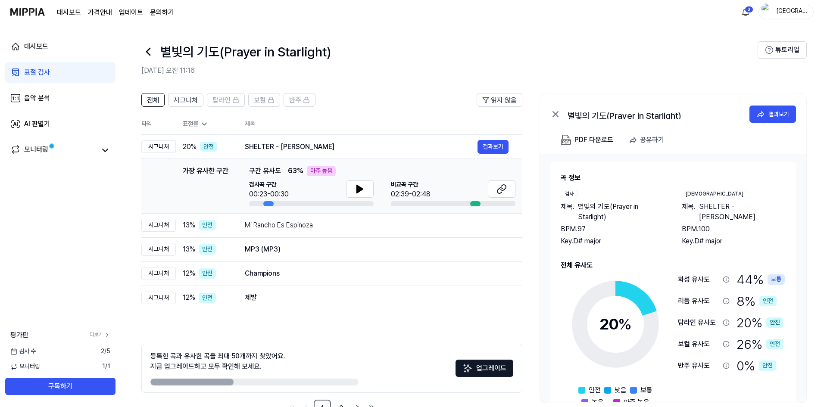
click at [205, 125] on icon at bounding box center [204, 124] width 4 height 2
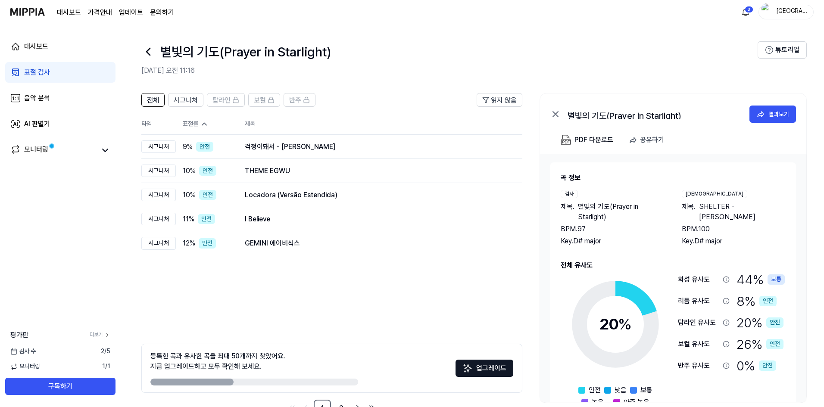
click at [205, 125] on icon at bounding box center [204, 124] width 9 height 9
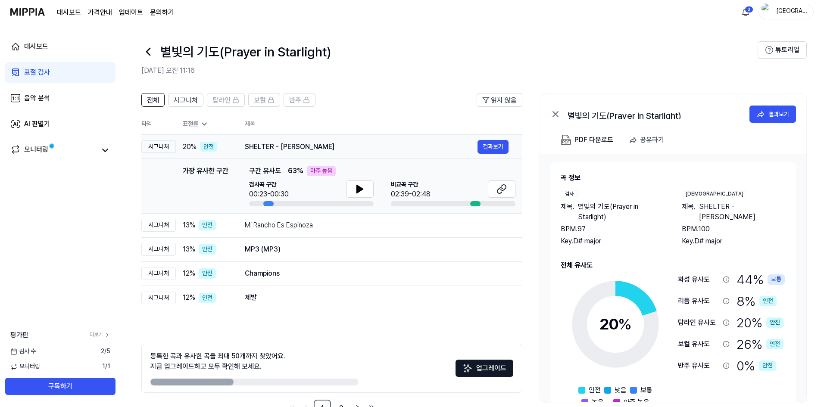
drag, startPoint x: 206, startPoint y: 122, endPoint x: 222, endPoint y: 156, distance: 38.4
click at [206, 122] on icon at bounding box center [204, 124] width 9 height 9
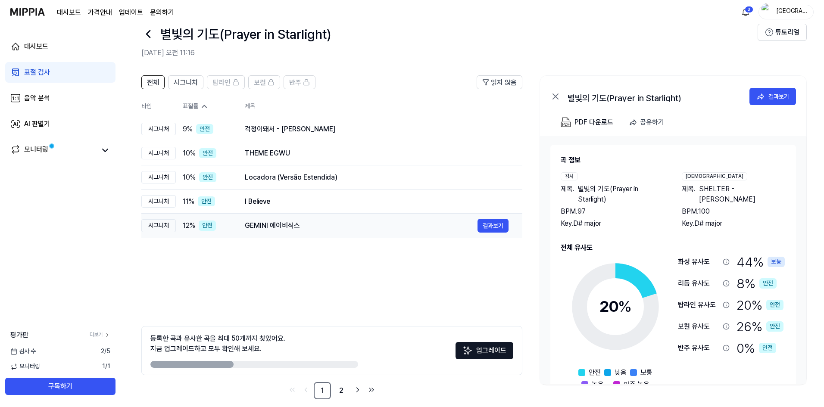
scroll to position [27, 0]
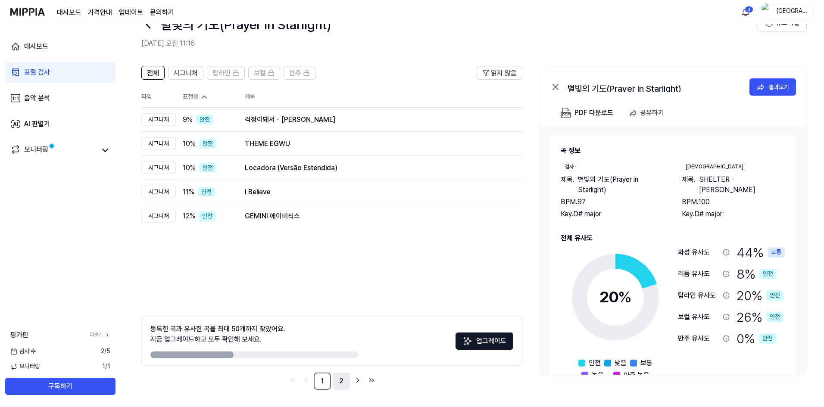
click at [336, 381] on link "2" at bounding box center [341, 381] width 17 height 17
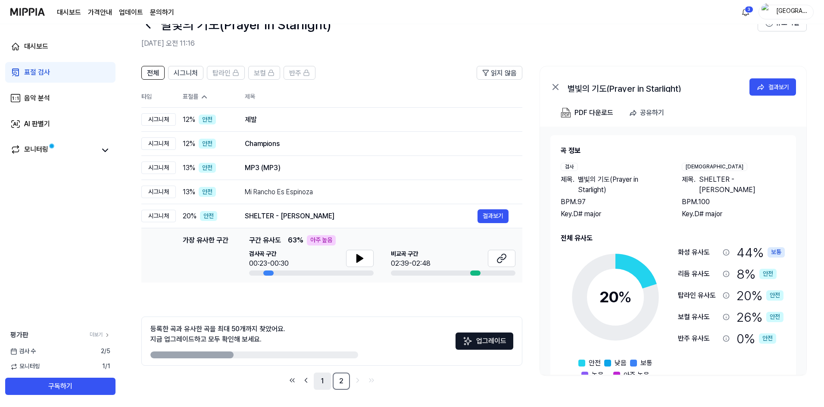
click at [323, 382] on link "1" at bounding box center [322, 381] width 17 height 17
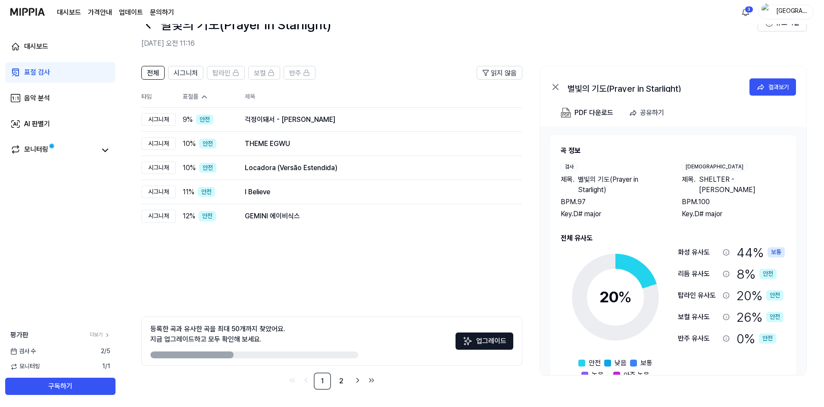
click at [100, 12] on page\) "가격안내" at bounding box center [100, 12] width 24 height 10
